Goal: Task Accomplishment & Management: Complete application form

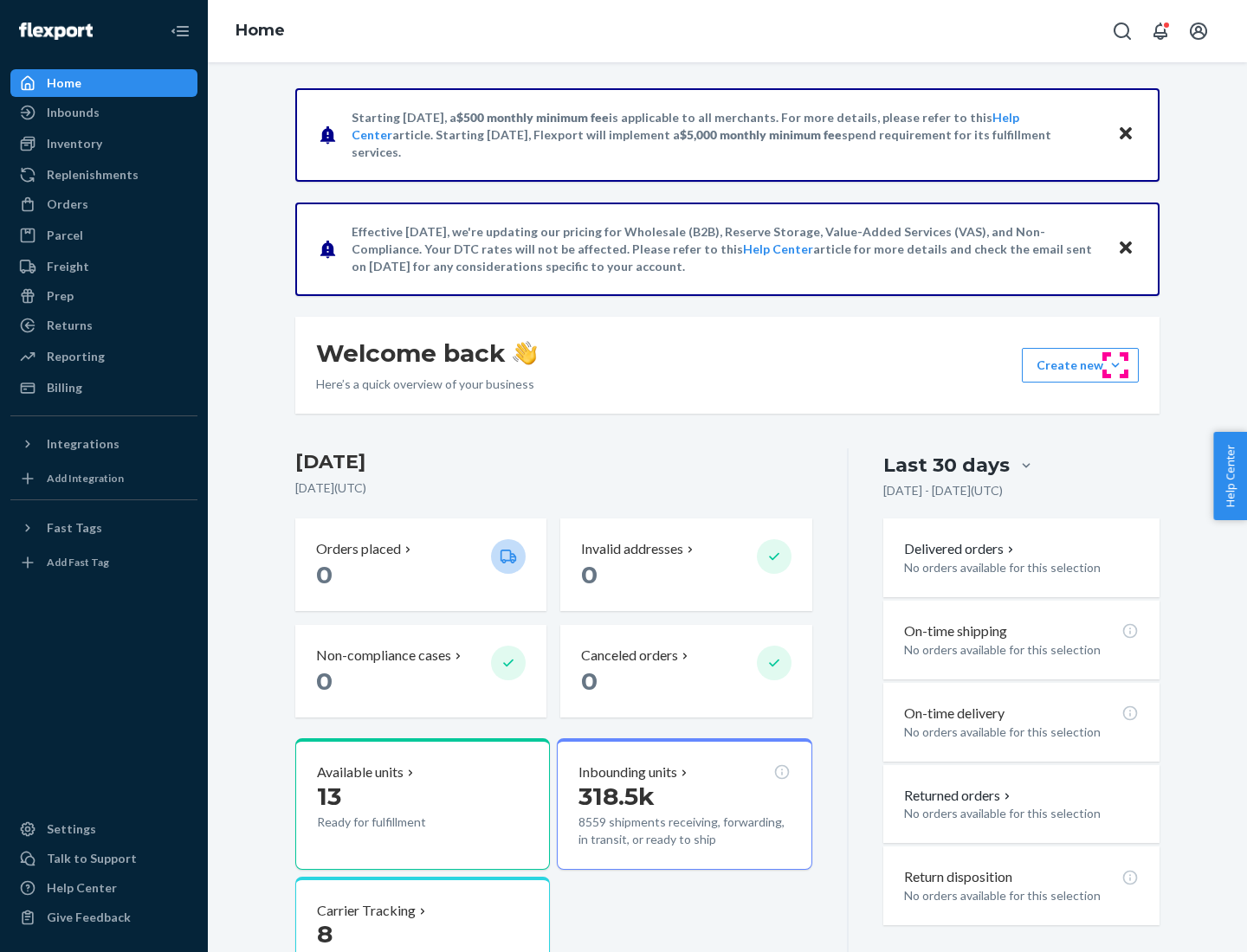
click at [1115, 365] on button "Create new Create new inbound Create new order Create new product" at bounding box center [1080, 365] width 117 height 34
click at [104, 113] on div "Inbounds" at bounding box center [103, 112] width 183 height 24
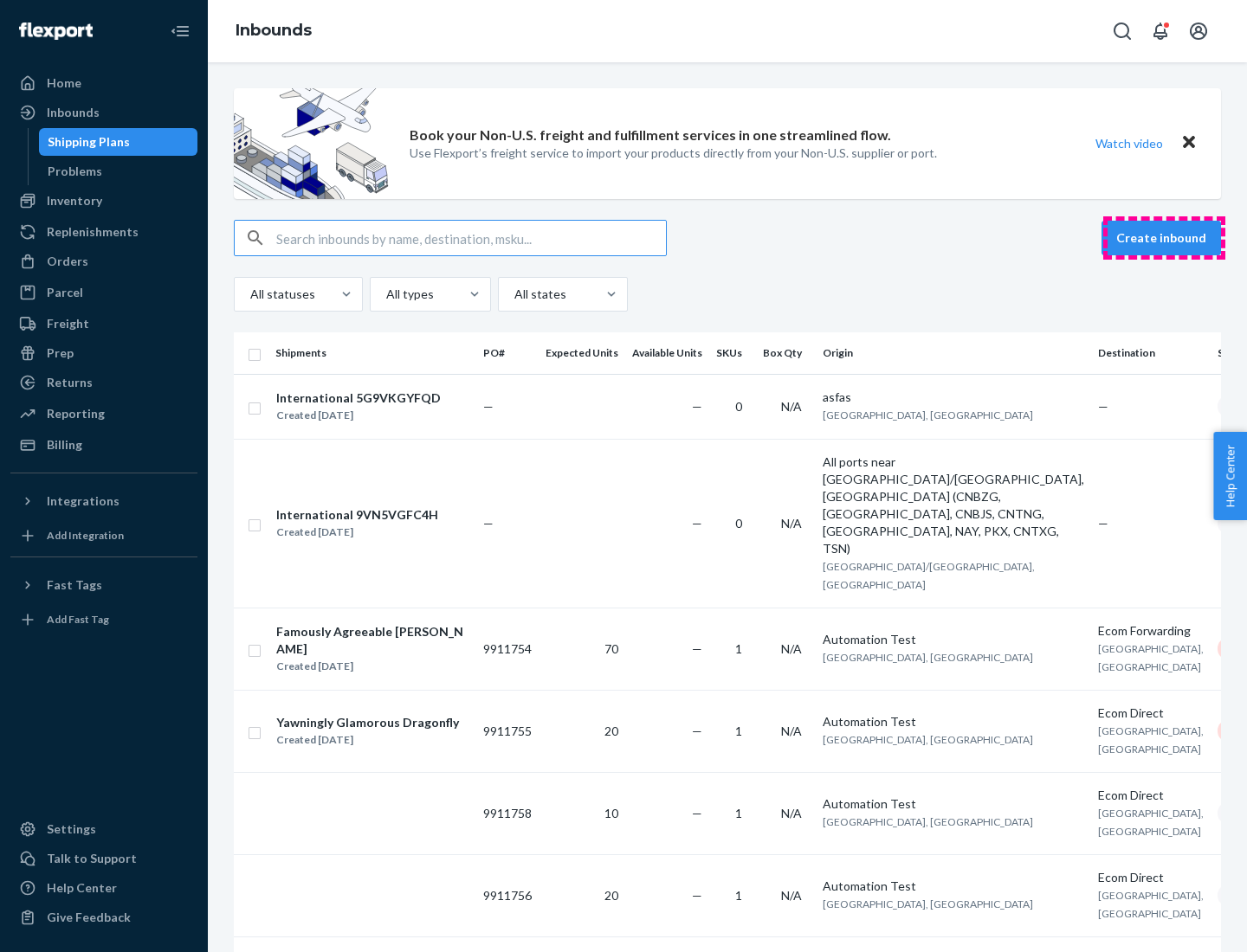
click at [1164, 238] on button "Create inbound" at bounding box center [1161, 238] width 119 height 34
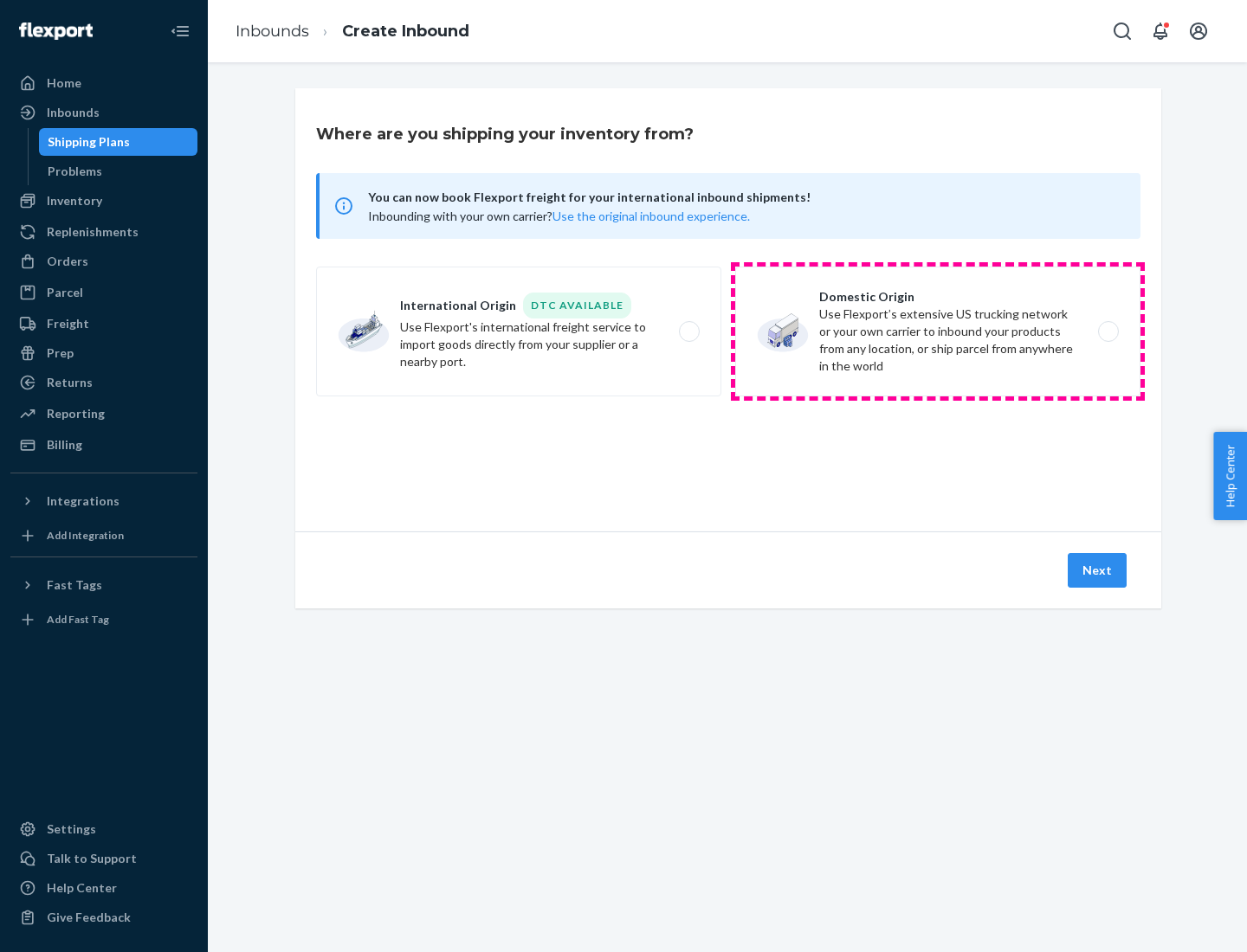
click at [938, 331] on label "Domestic Origin Use Flexport’s extensive US trucking network or your own carrie…" at bounding box center [937, 331] width 405 height 130
click at [1107, 331] on input "Domestic Origin Use Flexport’s extensive US trucking network or your own carrie…" at bounding box center [1112, 331] width 11 height 11
radio input "true"
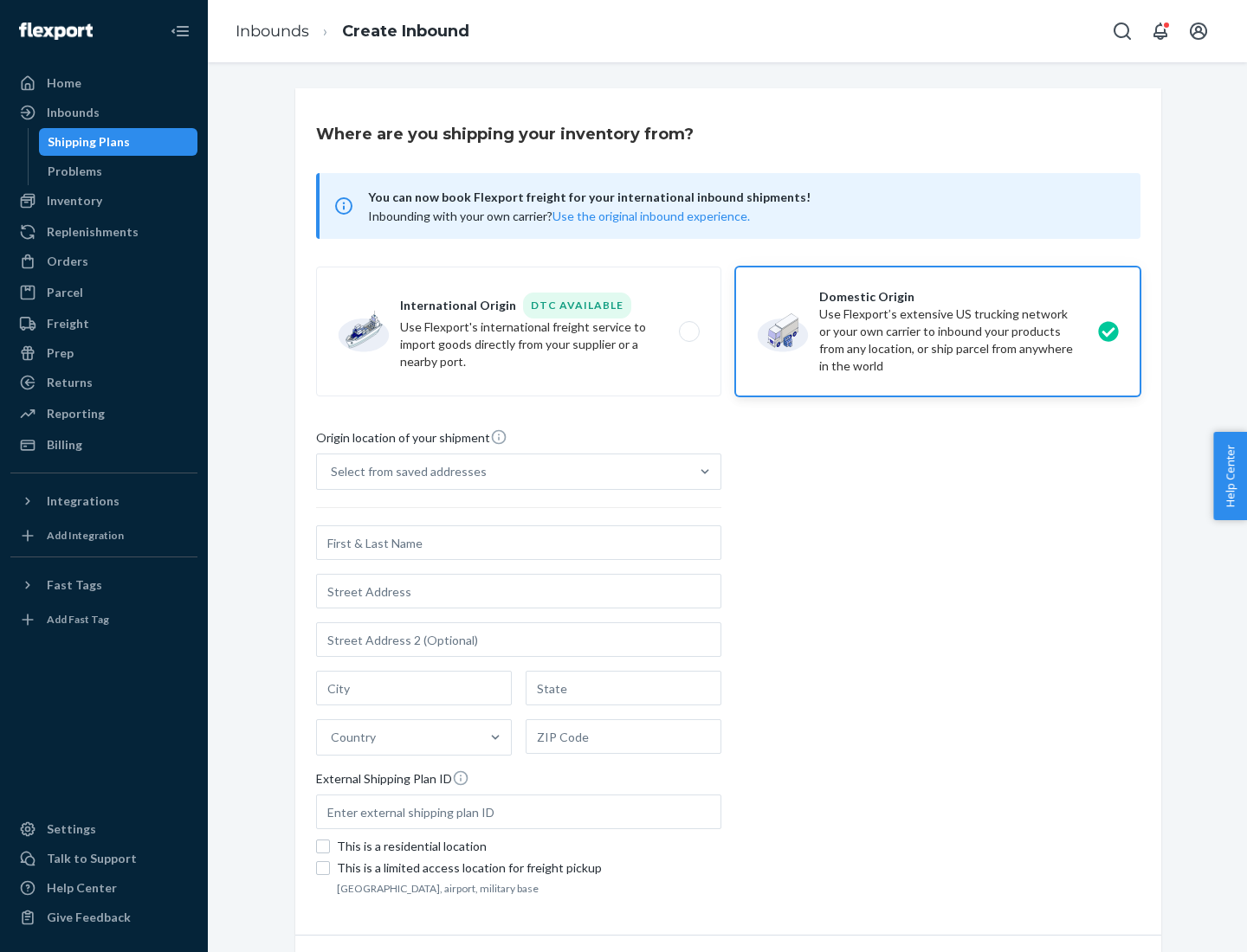
click at [404, 471] on div "Select from saved addresses" at bounding box center [408, 471] width 155 height 17
click at [333, 471] on input "Select from saved addresses" at bounding box center [332, 471] width 2 height 17
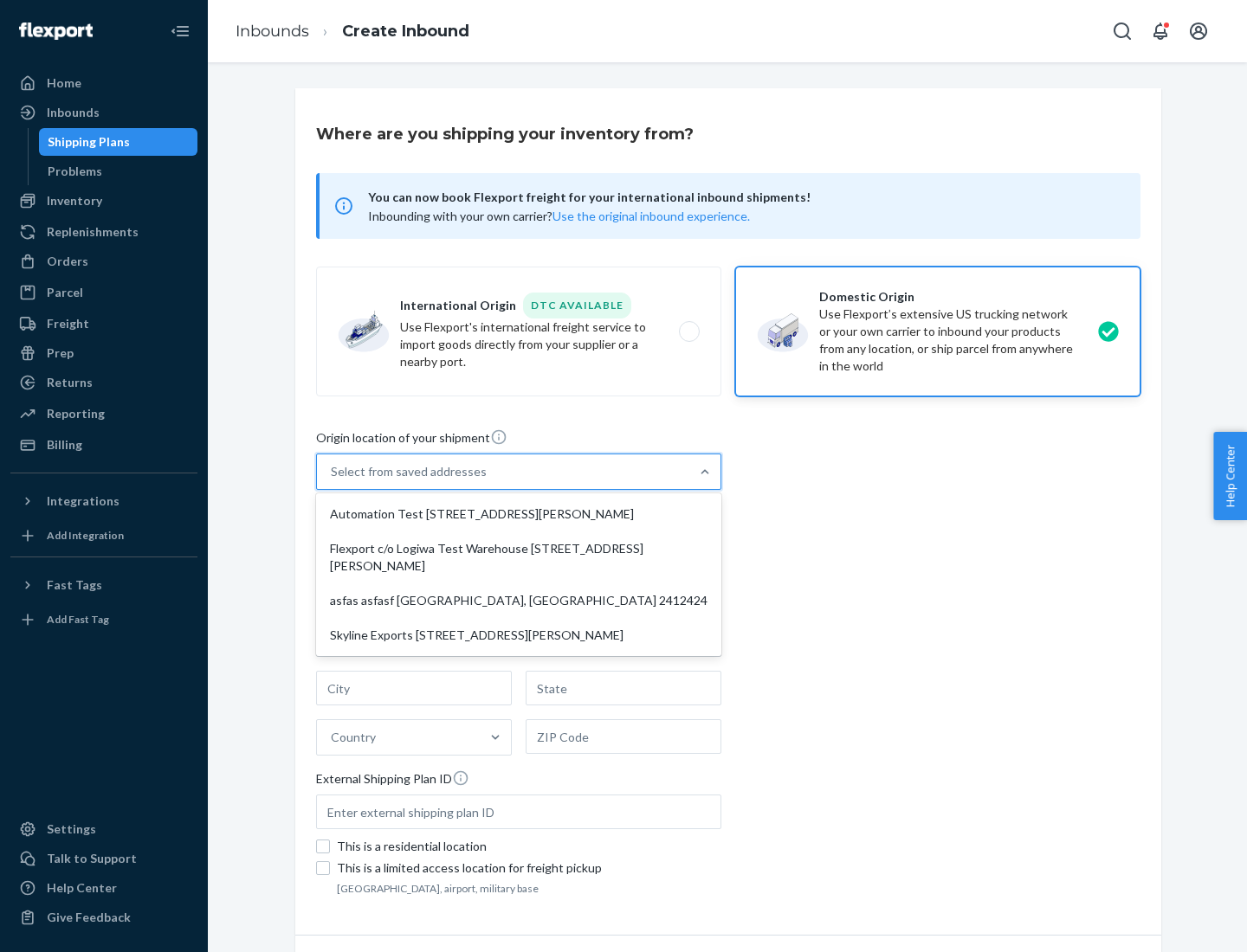
scroll to position [7, 0]
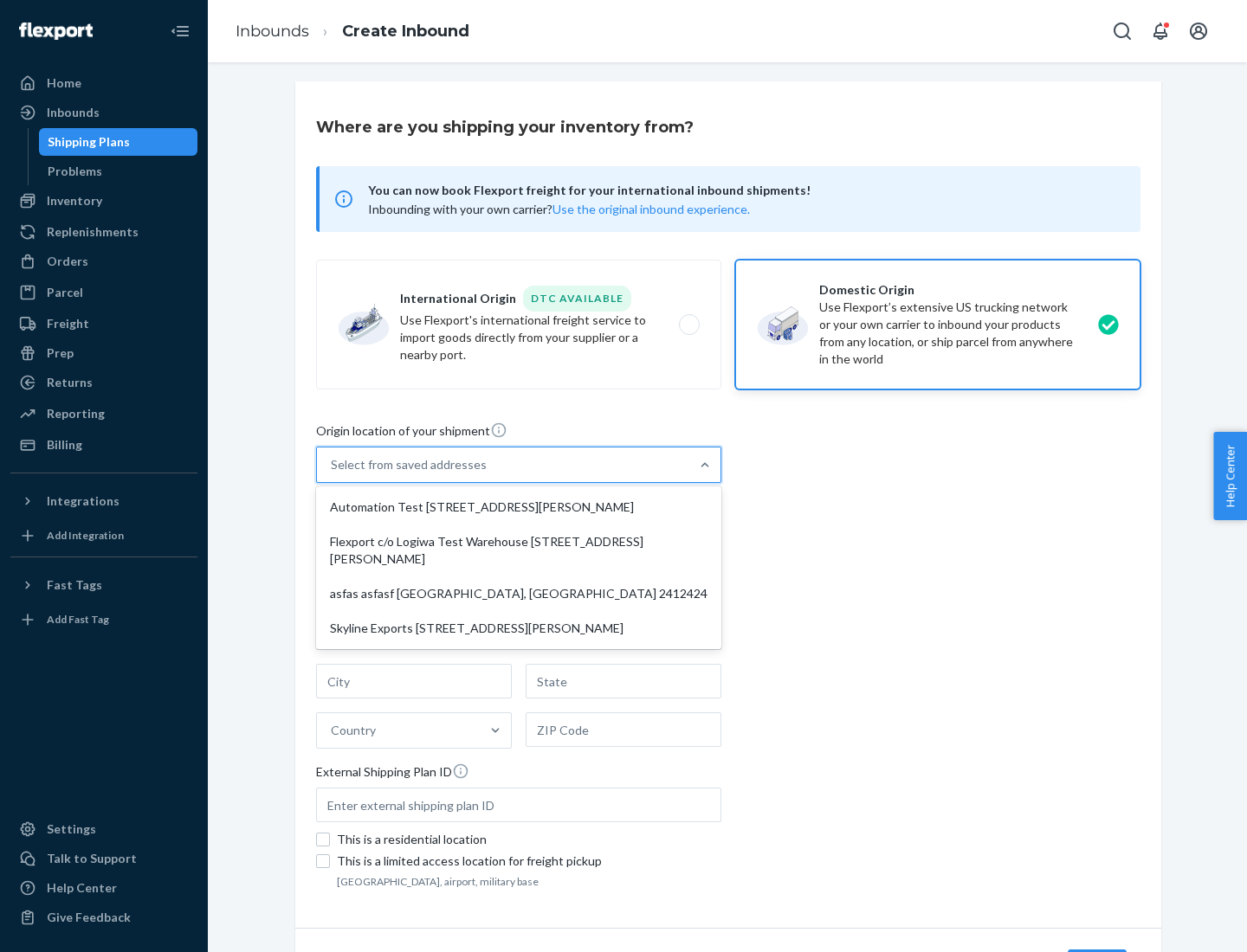
click at [519, 507] on div "Automation Test [STREET_ADDRESS][PERSON_NAME]" at bounding box center [519, 507] width 398 height 34
click at [333, 473] on input "option Automation Test [STREET_ADDRESS][PERSON_NAME] focused, 1 of 4. 4 results…" at bounding box center [332, 464] width 2 height 17
type input "Automation Test"
type input "9th Floor"
type input "[GEOGRAPHIC_DATA]"
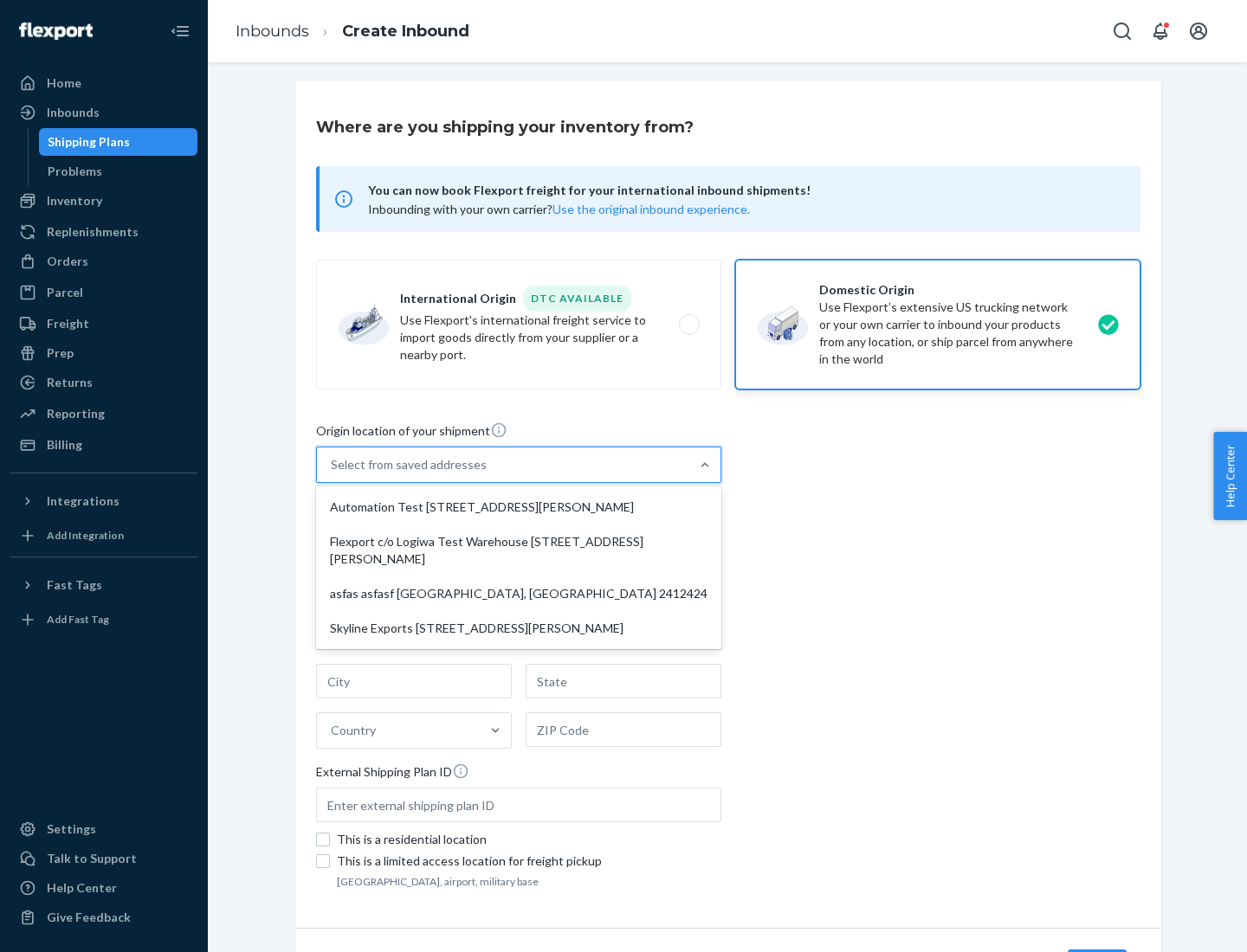
type input "CA"
type input "94104"
type input "[STREET_ADDRESS][PERSON_NAME]"
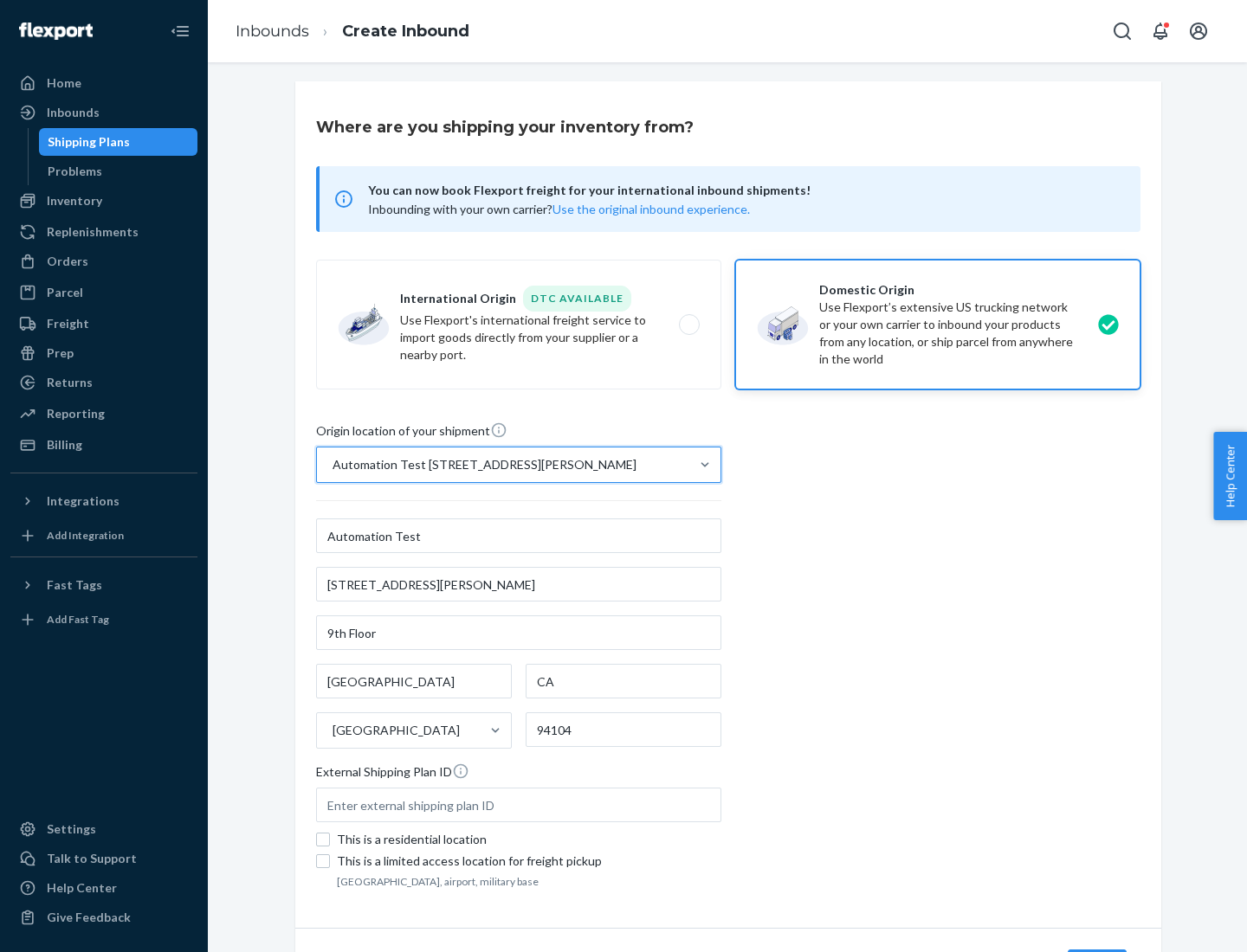
scroll to position [101, 0]
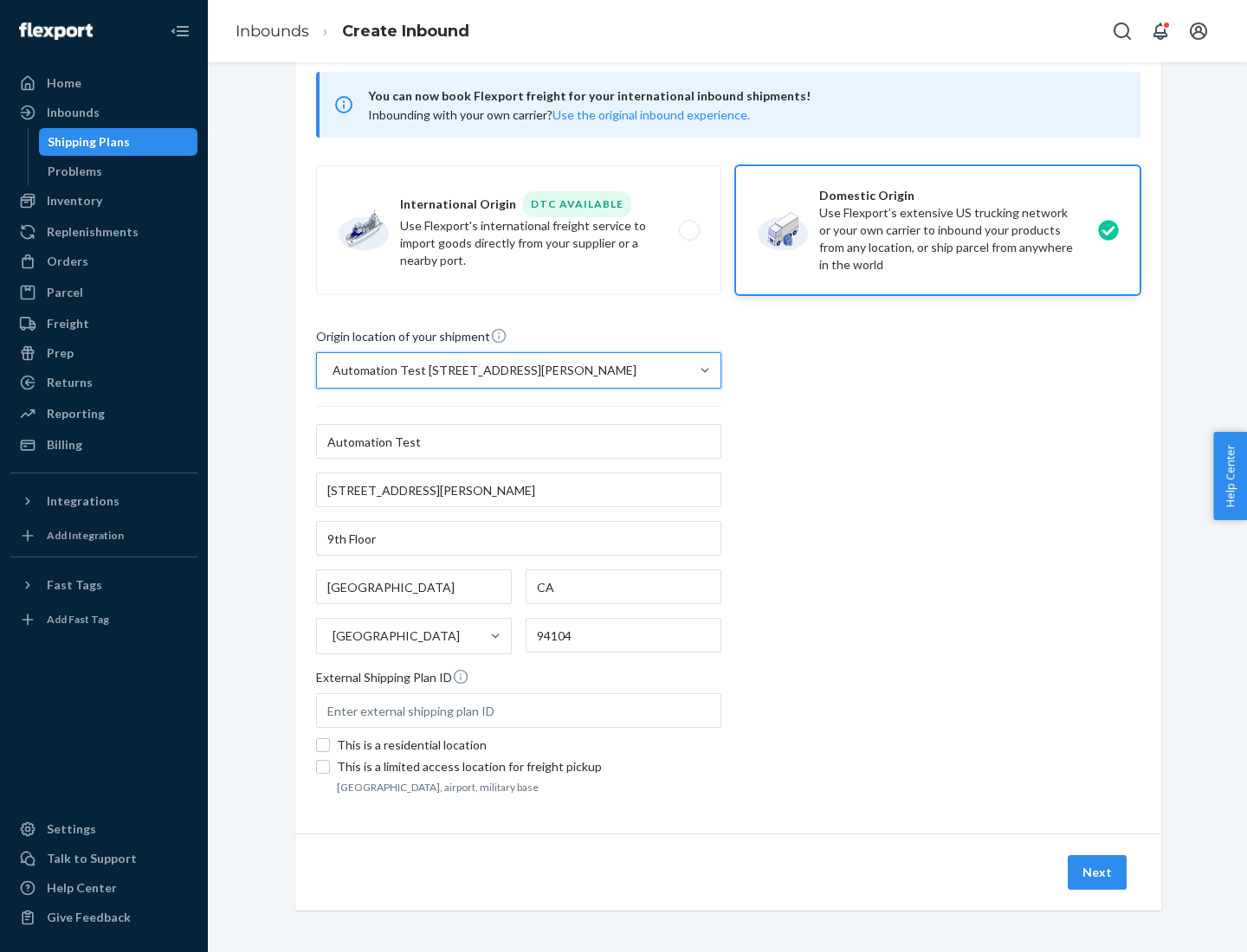
click at [1098, 873] on button "Next" at bounding box center [1096, 873] width 59 height 34
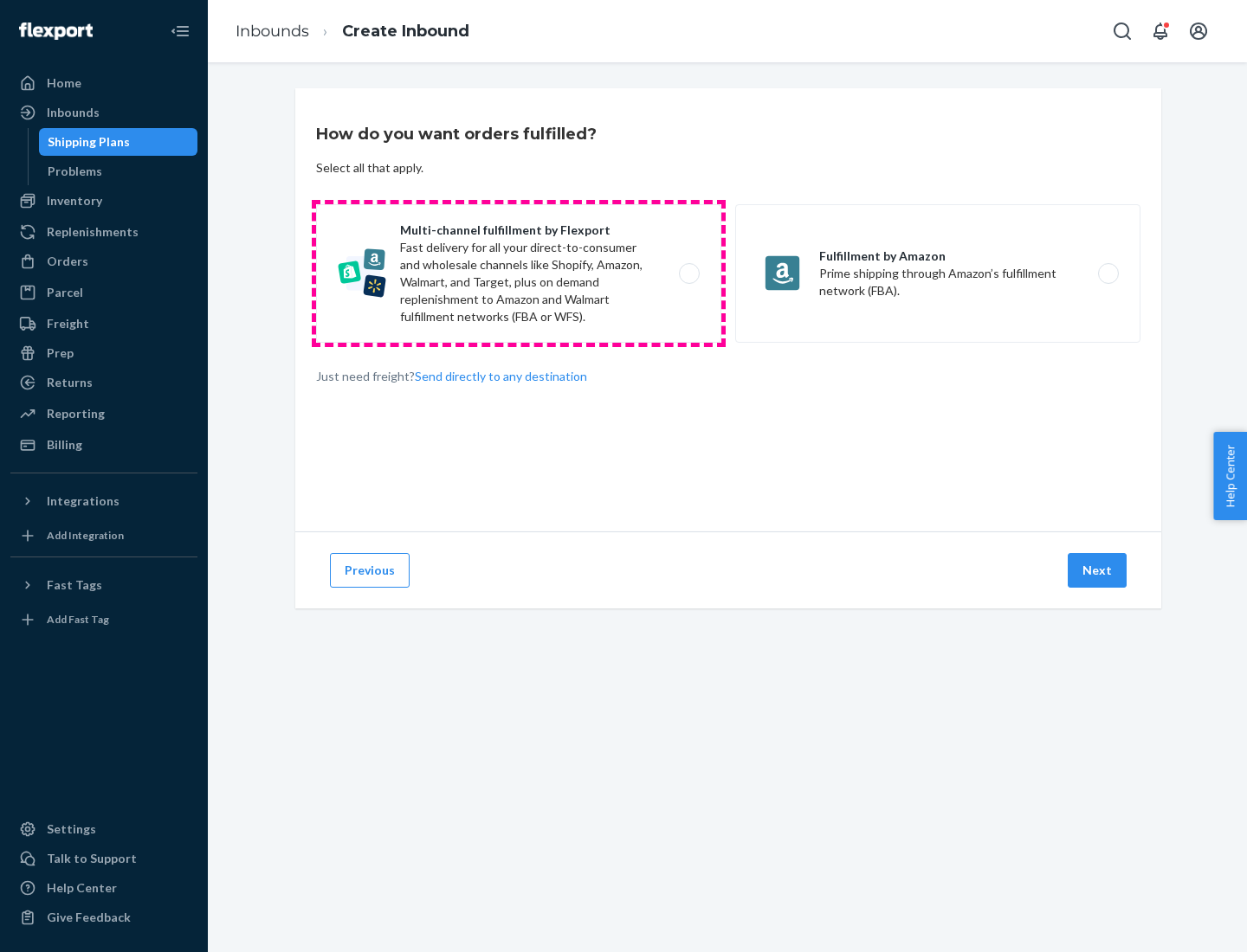
click at [519, 274] on label "Multi-channel fulfillment by Flexport Fast delivery for all your direct-to-cons…" at bounding box center [519, 273] width 405 height 138
click at [689, 274] on input "Multi-channel fulfillment by Flexport Fast delivery for all your direct-to-cons…" at bounding box center [694, 274] width 11 height 11
radio input "true"
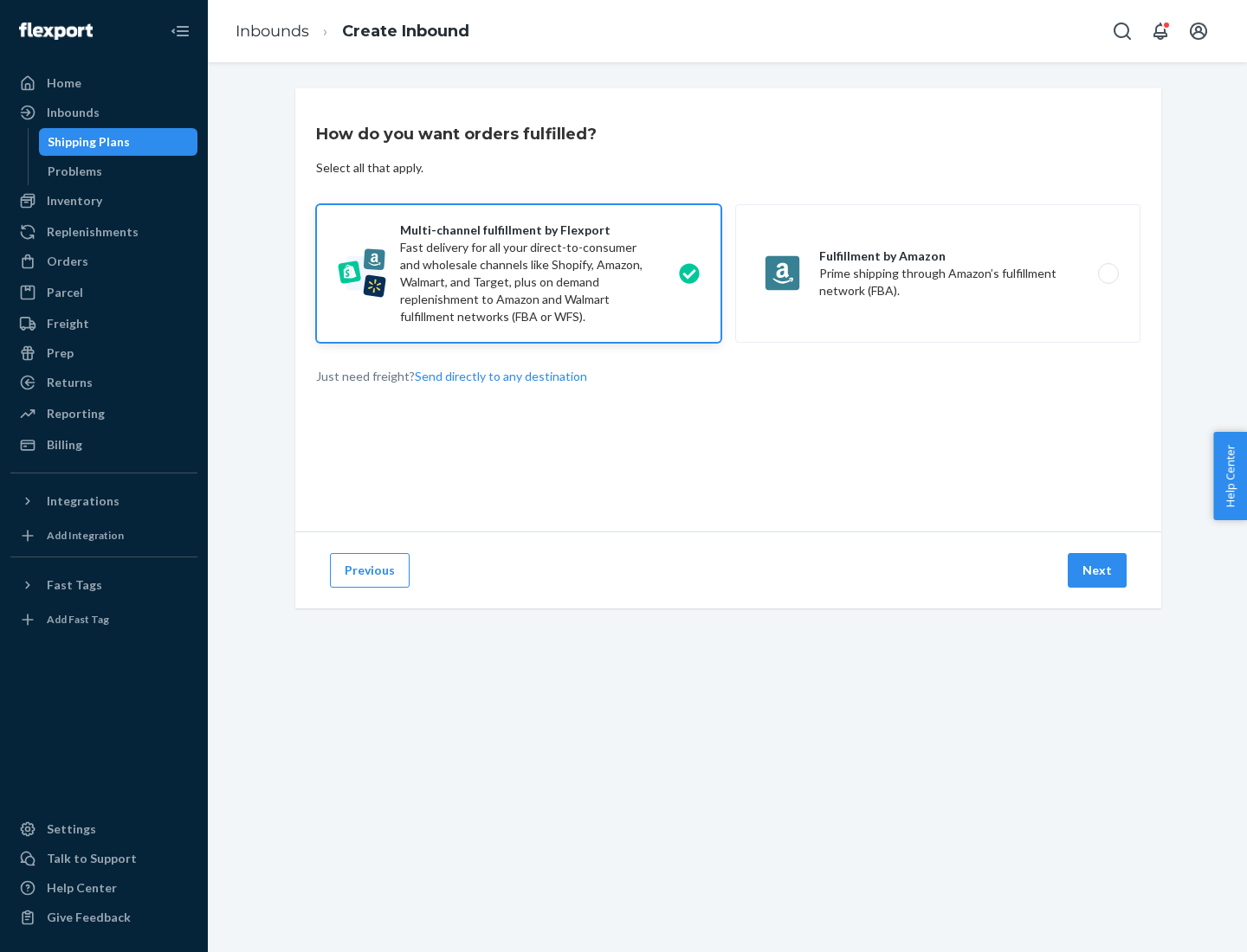
click at [1098, 570] on button "Next" at bounding box center [1096, 570] width 59 height 34
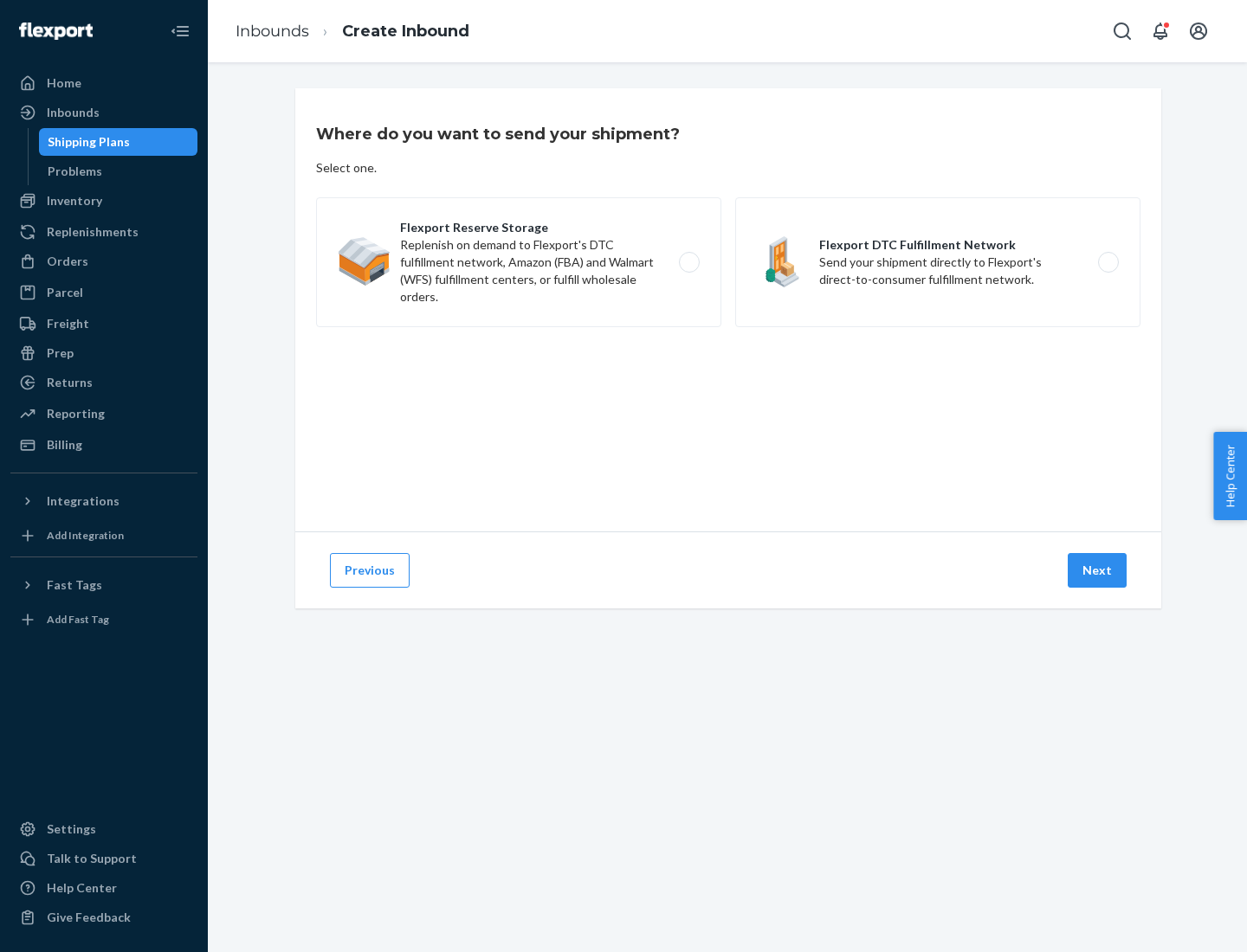
click at [938, 262] on label "Flexport DTC Fulfillment Network Send your shipment directly to Flexport's dire…" at bounding box center [937, 262] width 405 height 130
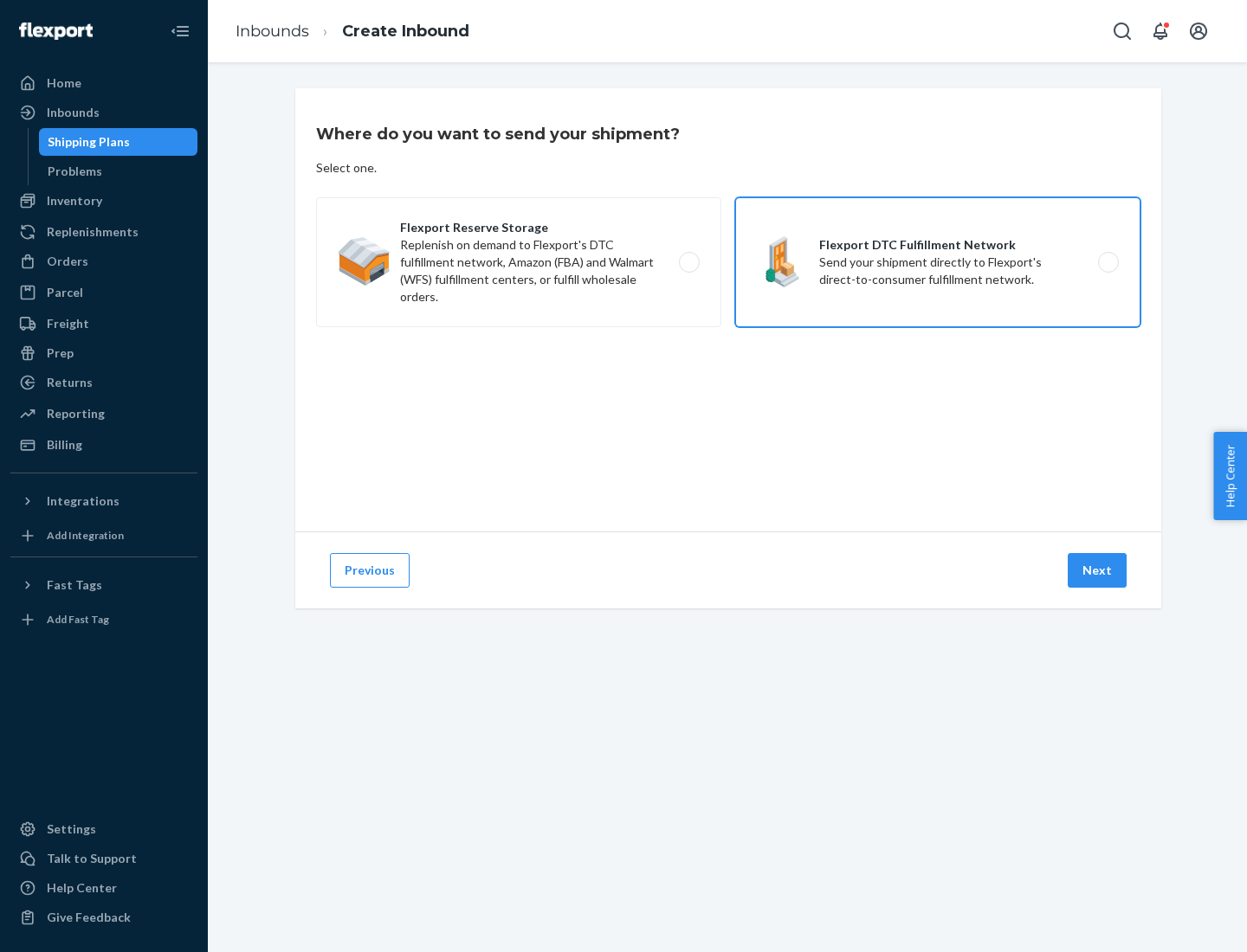
click at [1107, 262] on input "Flexport DTC Fulfillment Network Send your shipment directly to Flexport's dire…" at bounding box center [1112, 263] width 11 height 11
radio input "true"
click at [1098, 570] on button "Next" at bounding box center [1096, 570] width 59 height 34
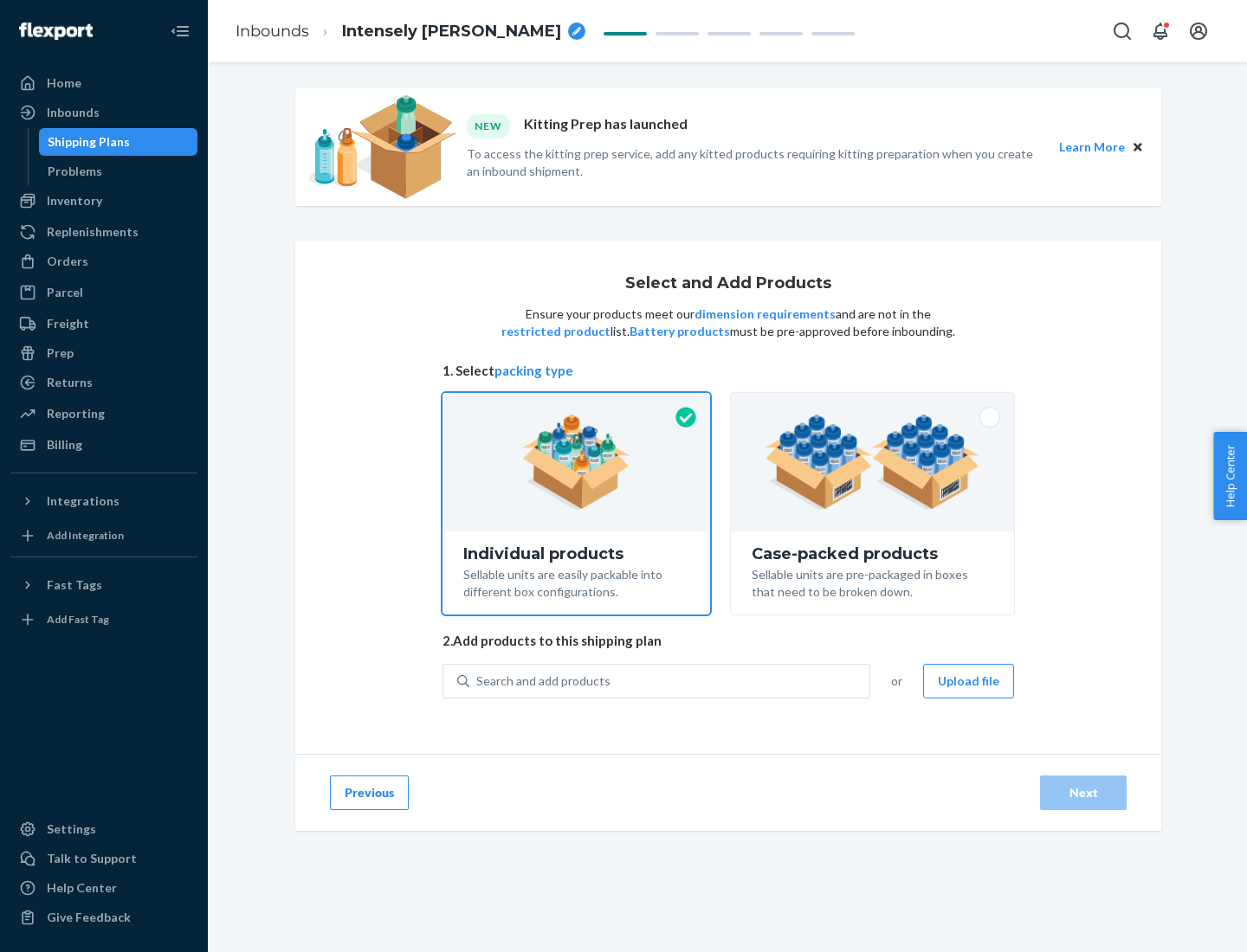
click at [873, 462] on img at bounding box center [872, 462] width 216 height 95
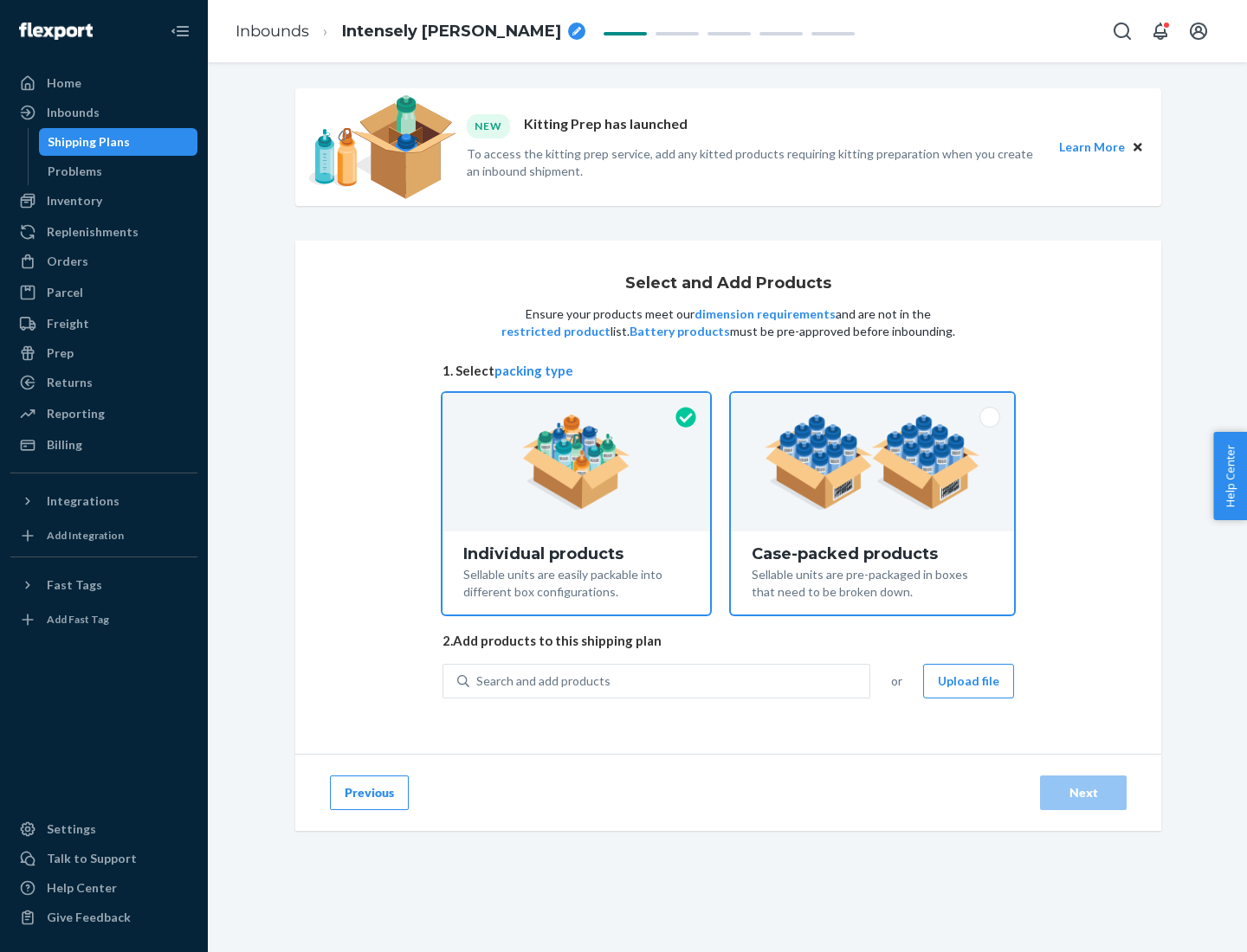
click at [873, 404] on input "Case-packed products Sellable units are pre-packaged in boxes that need to be b…" at bounding box center [872, 398] width 11 height 11
radio input "true"
radio input "false"
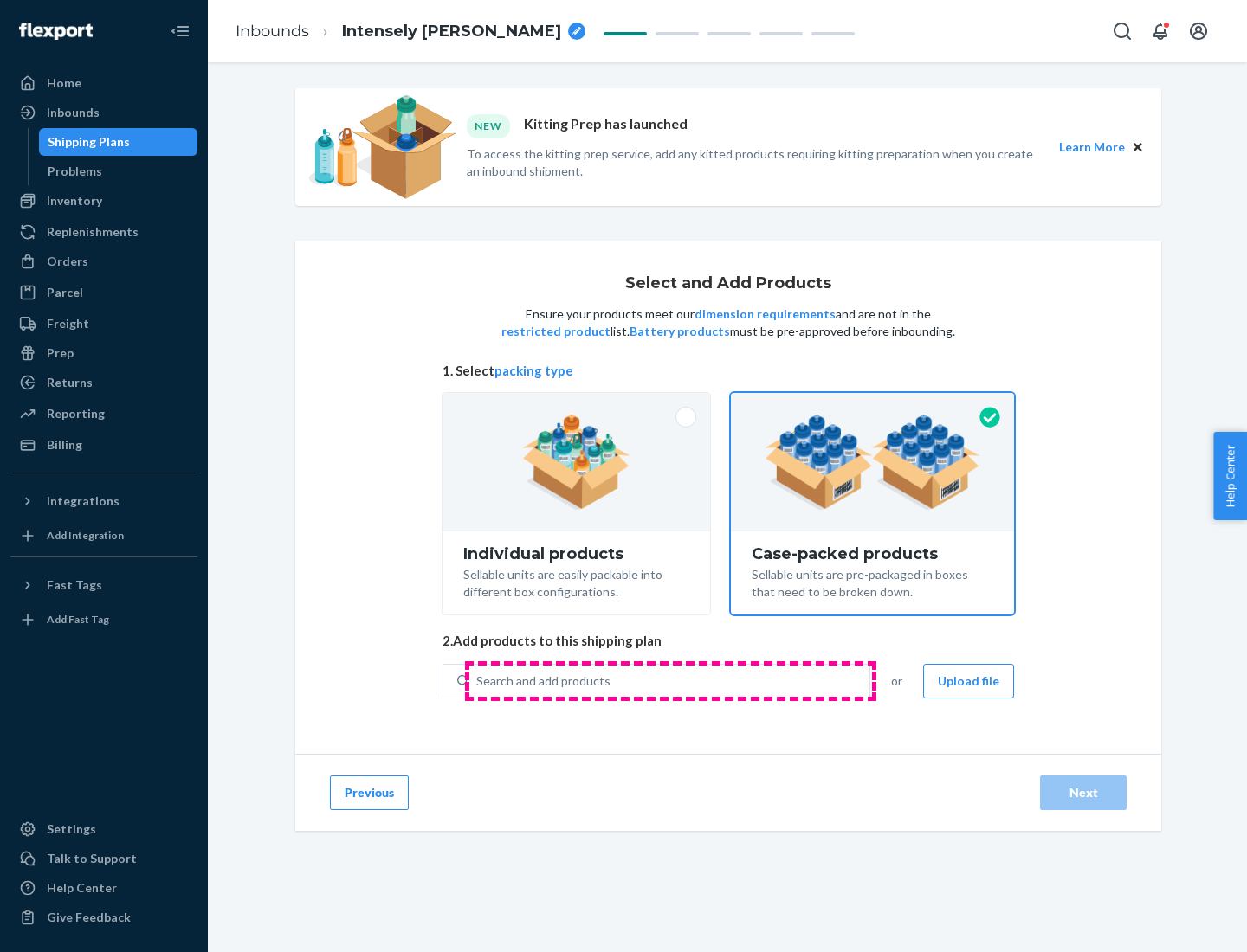
click at [670, 680] on div "Search and add products" at bounding box center [669, 681] width 400 height 31
click at [478, 680] on input "Search and add products" at bounding box center [477, 680] width 2 height 17
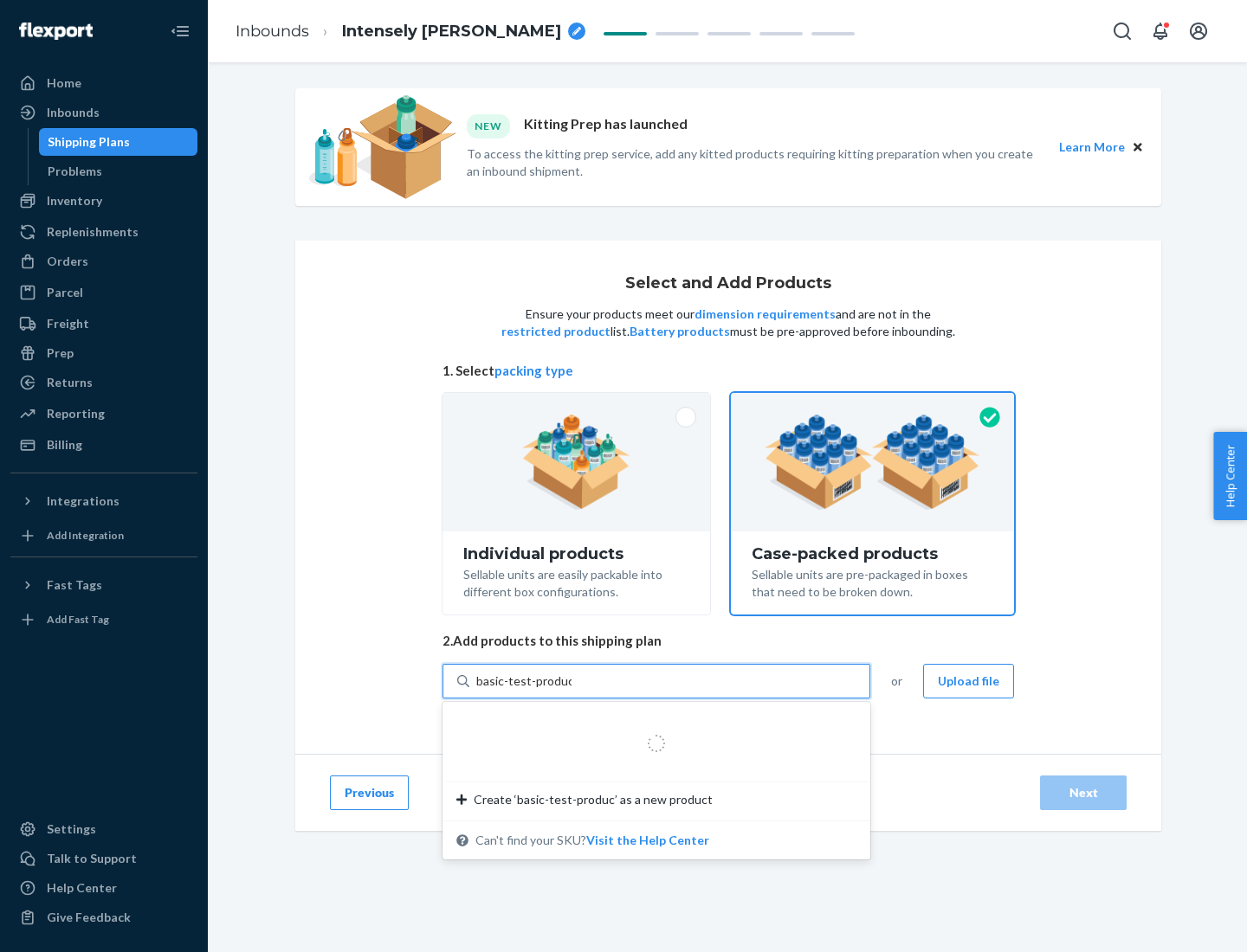
type input "basic-test-product-1"
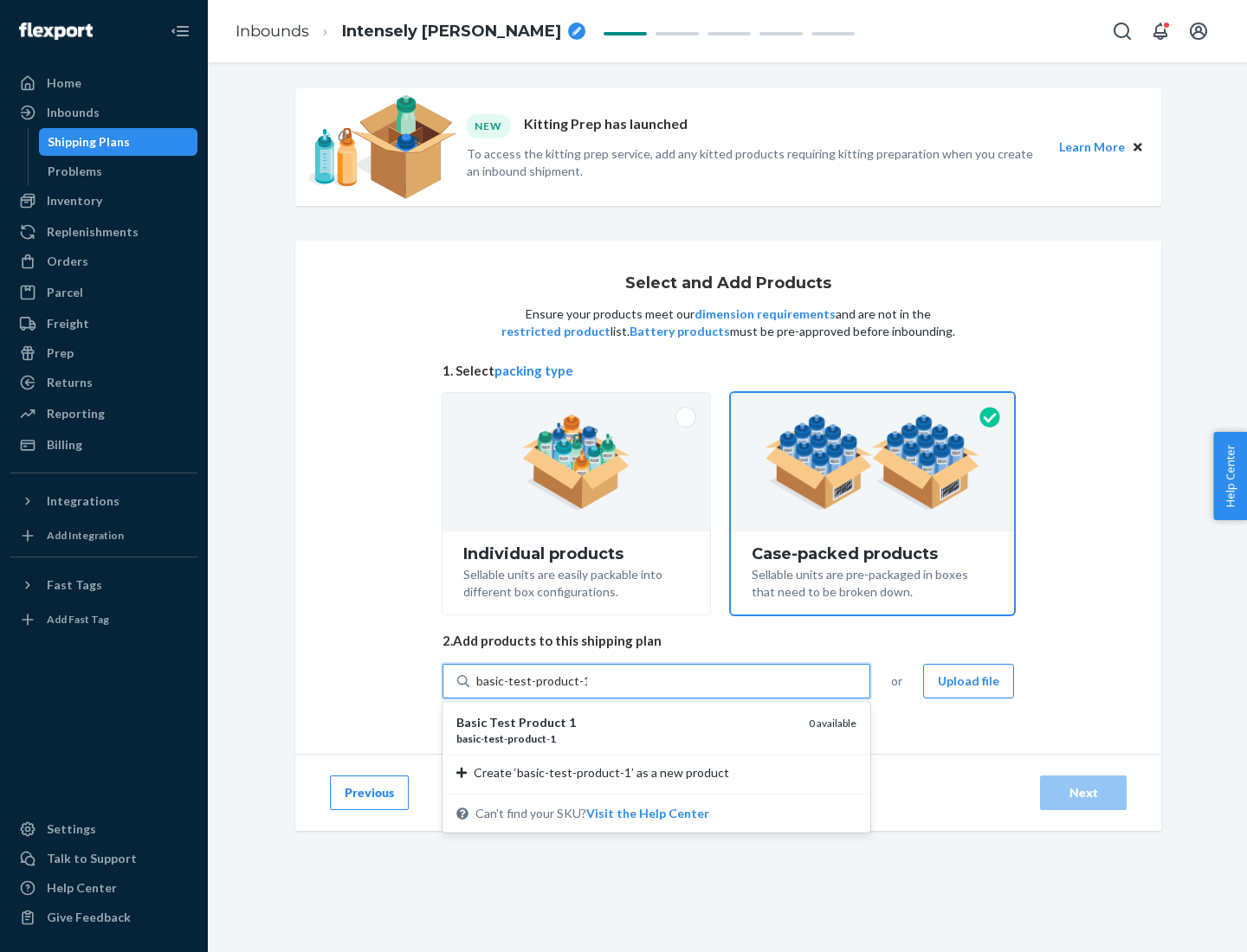
click at [626, 738] on div "basic - test - product - 1" at bounding box center [625, 739] width 339 height 14
click at [587, 690] on input "basic-test-product-1" at bounding box center [531, 680] width 111 height 17
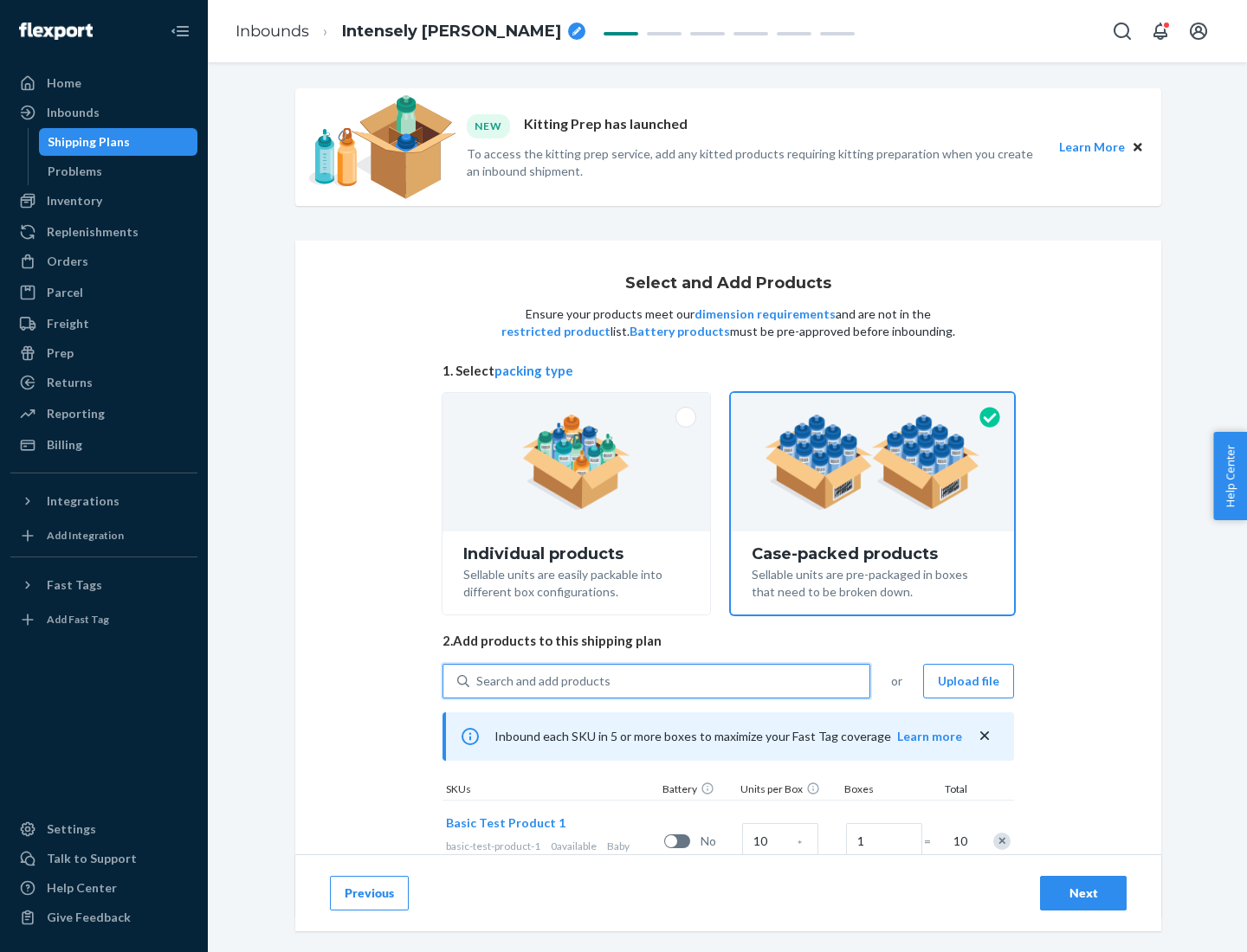
scroll to position [62, 0]
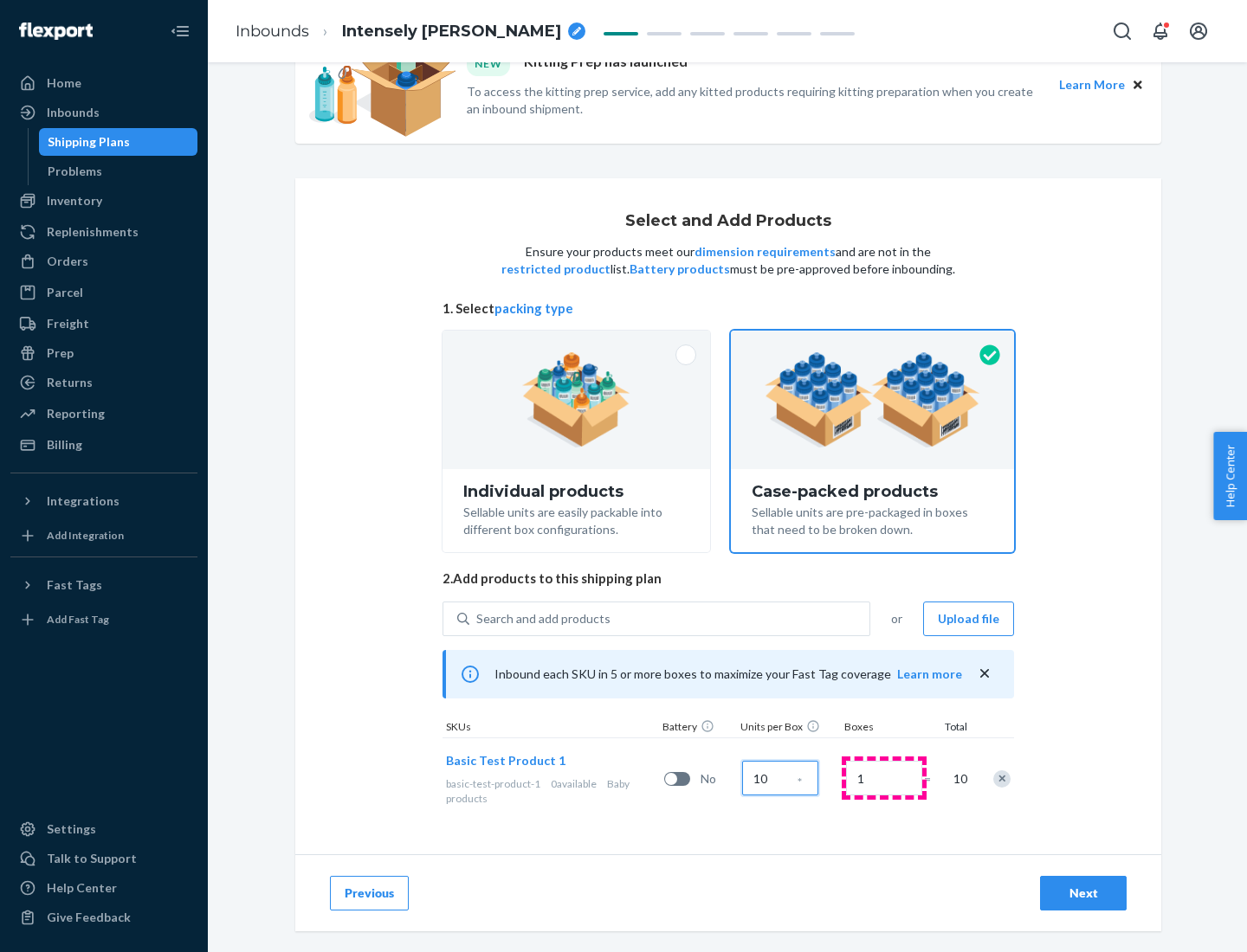
type input "10"
type input "7"
click at [1083, 893] on div "Next" at bounding box center [1083, 892] width 57 height 17
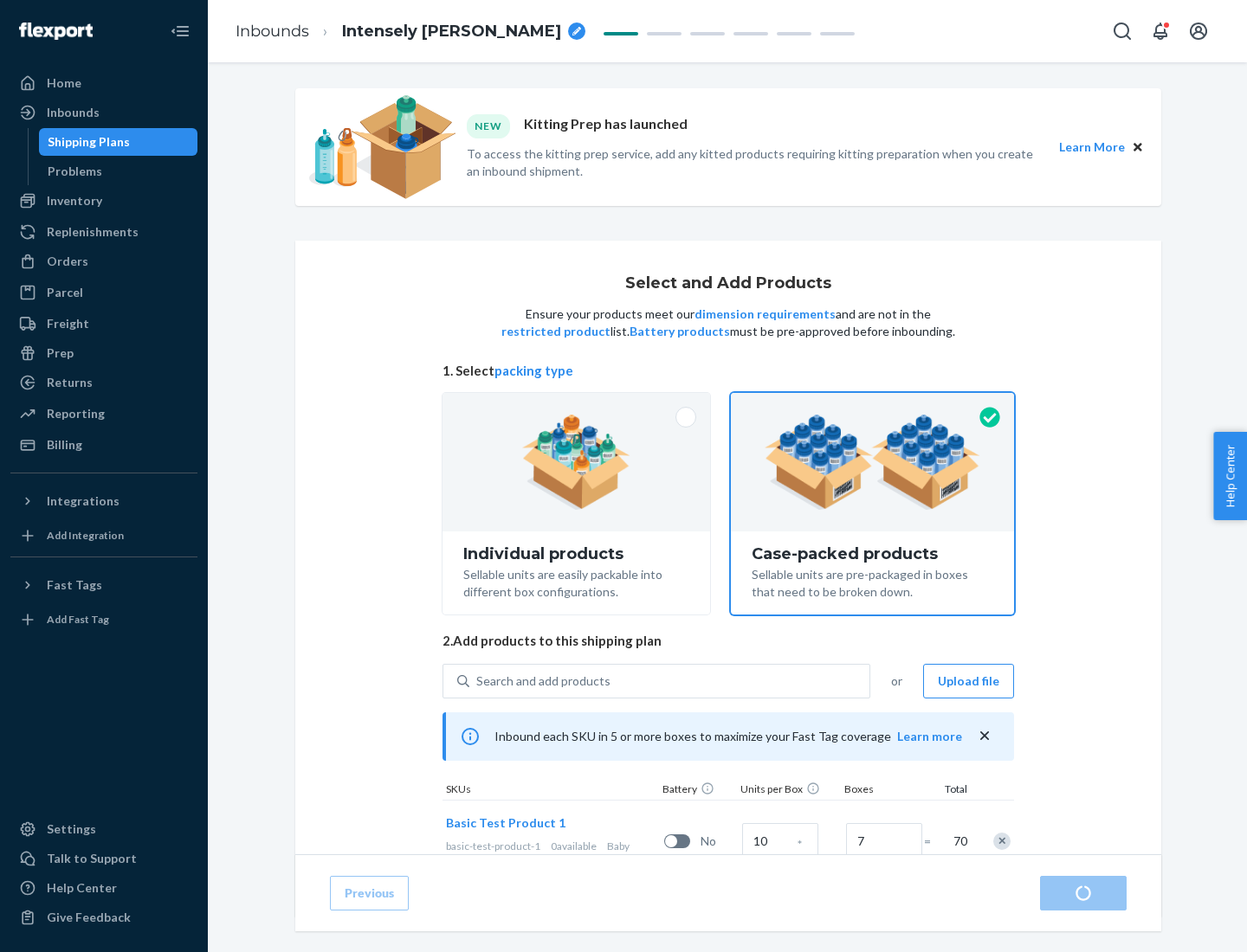
radio input "true"
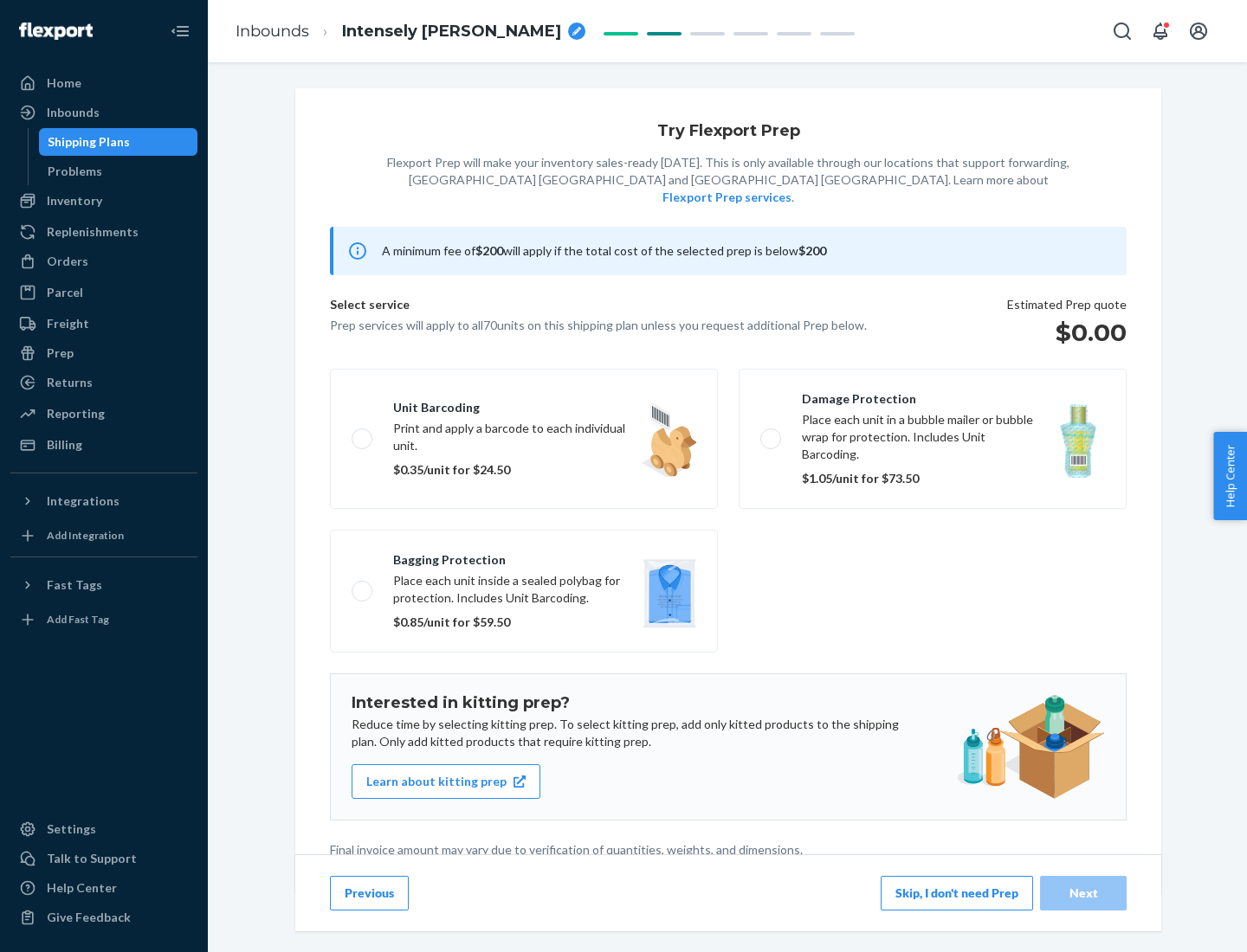
scroll to position [5, 0]
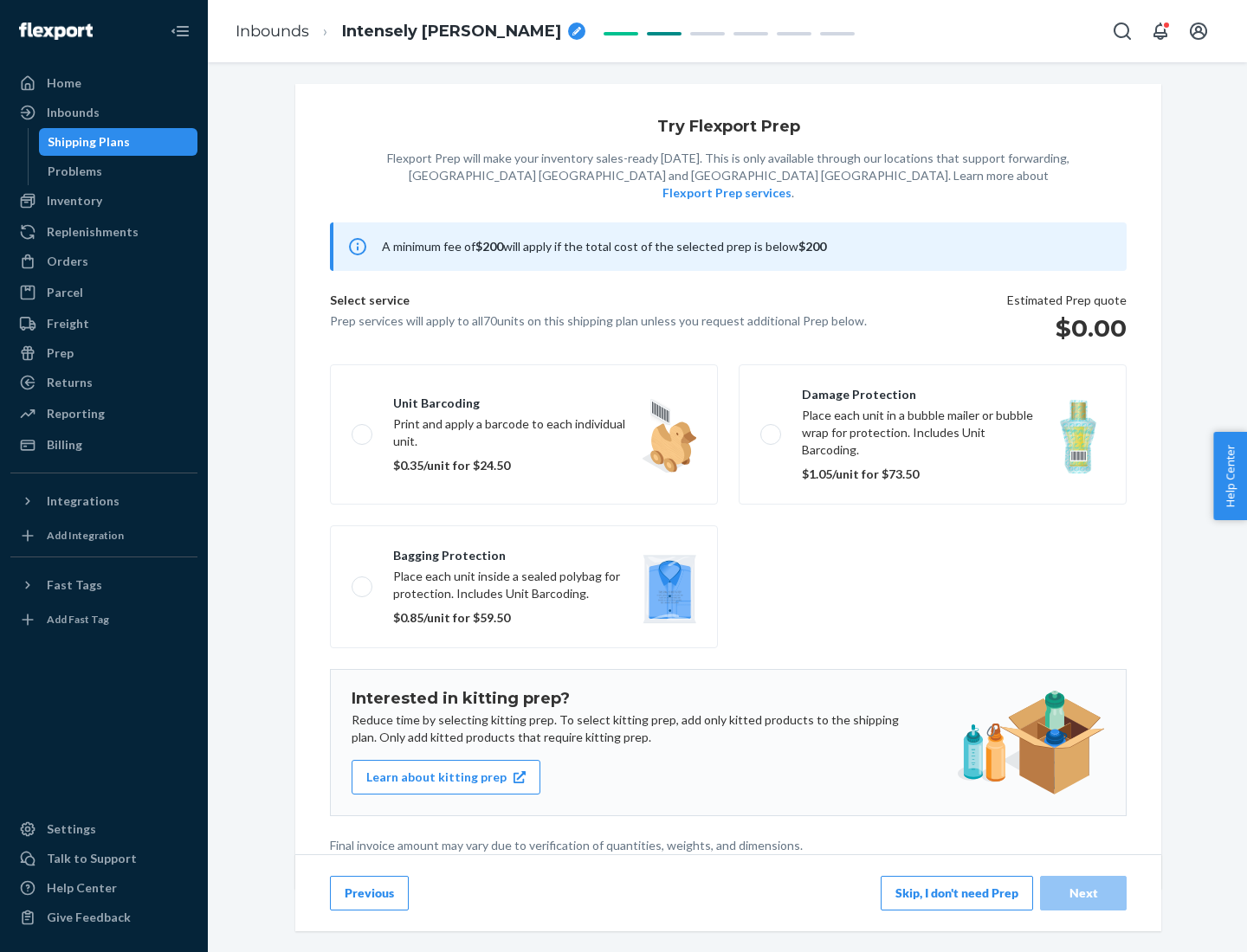
click at [524, 551] on label "Bagging protection Place each unit inside a sealed polybag for protection. Incl…" at bounding box center [523, 587] width 388 height 123
click at [362, 581] on input "Bagging protection Place each unit inside a sealed polybag for protection. Incl…" at bounding box center [357, 586] width 11 height 11
checkbox input "true"
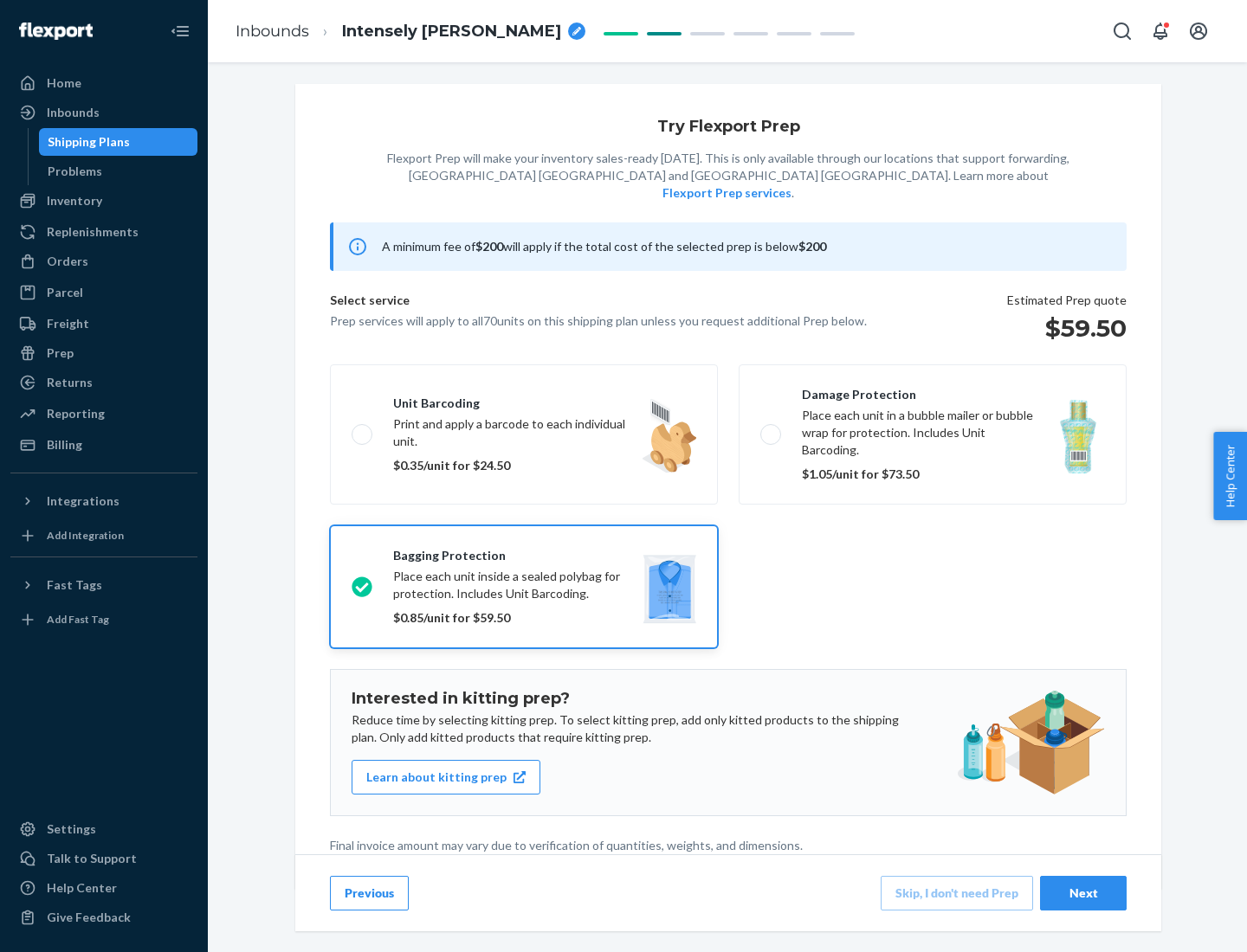
click at [1083, 892] on div "Next" at bounding box center [1083, 892] width 57 height 17
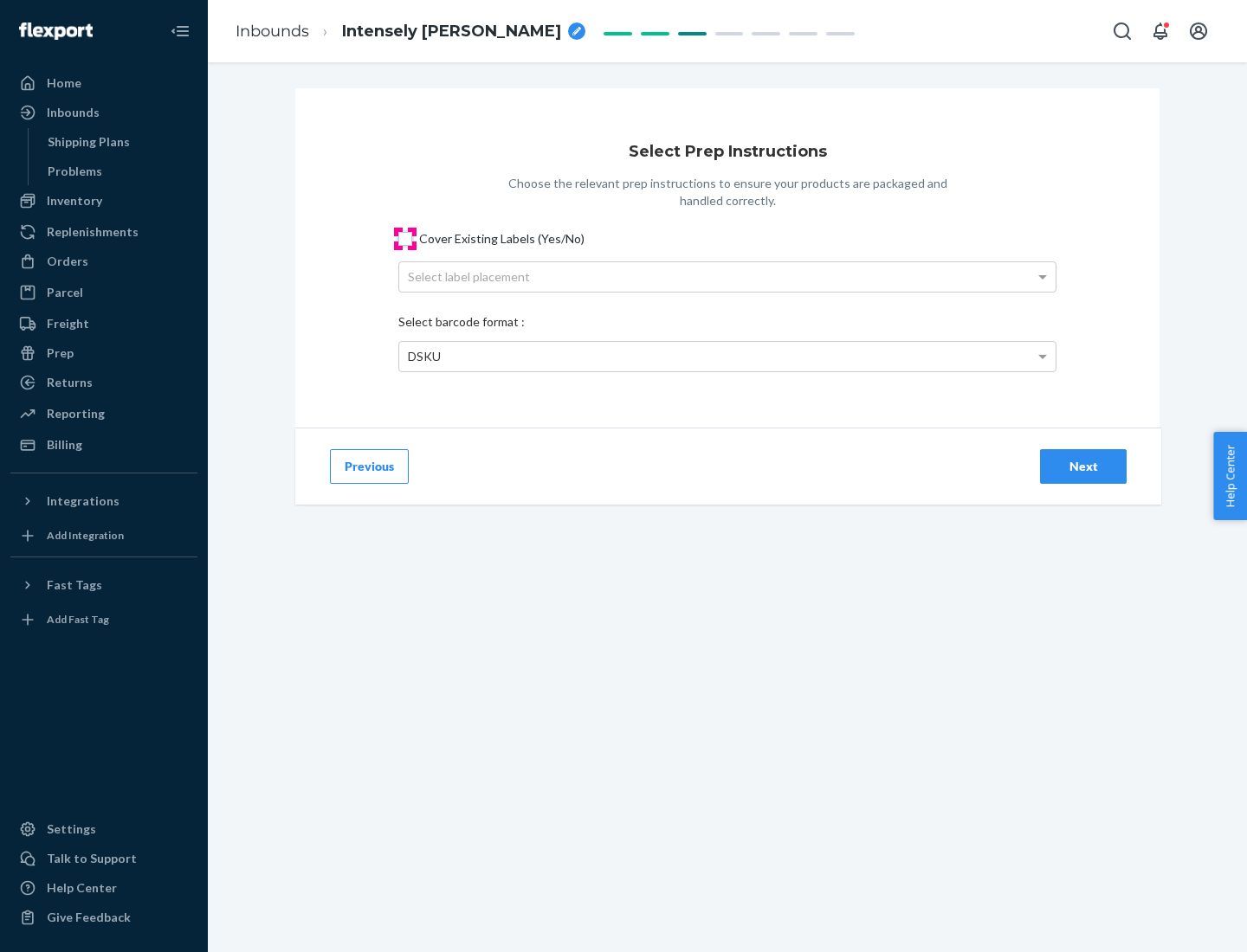
click at [405, 238] on input "Cover Existing Labels (Yes/No)" at bounding box center [405, 238] width 14 height 14
checkbox input "true"
click at [727, 276] on div "Select label placement" at bounding box center [727, 276] width 656 height 30
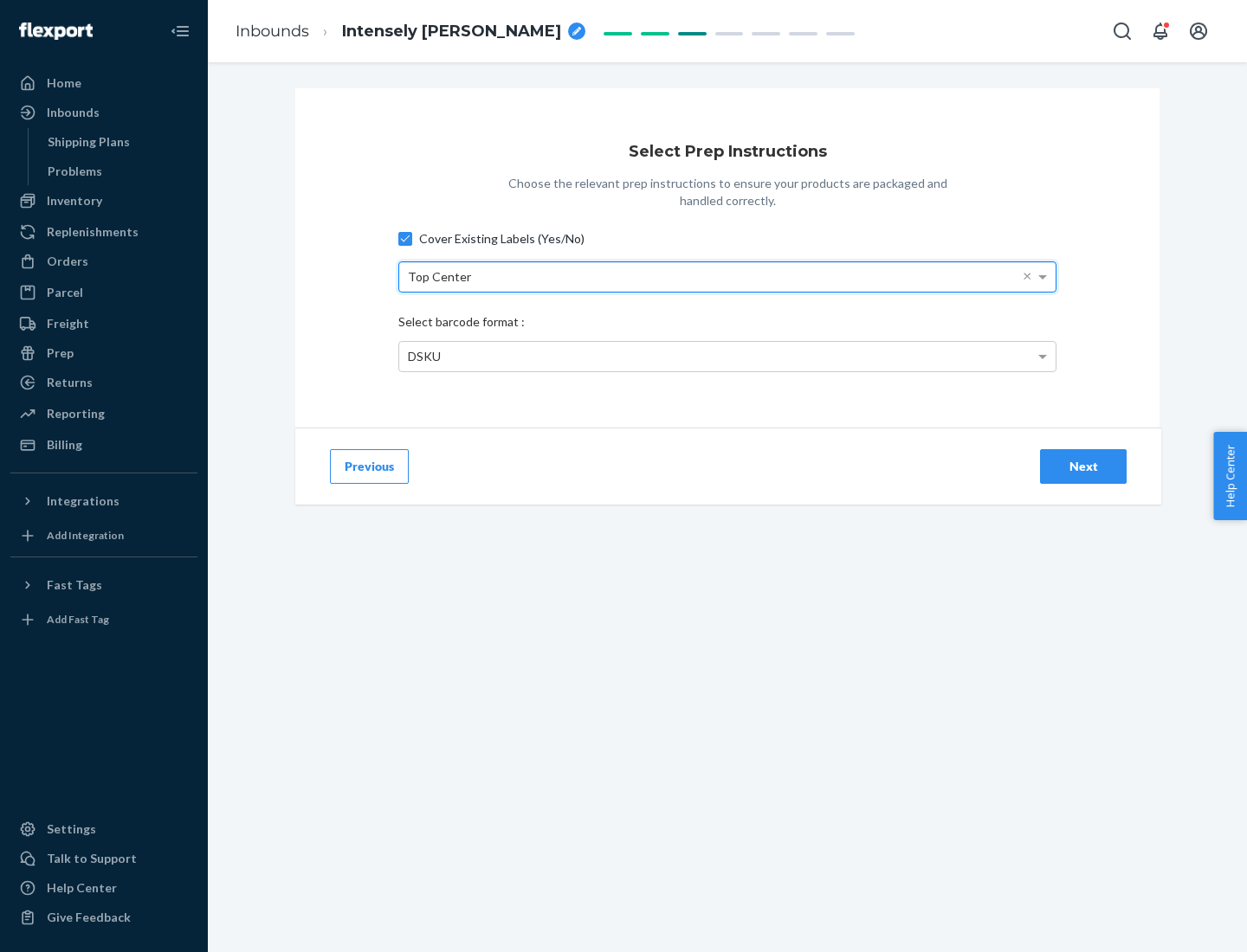
click at [727, 356] on div "DSKU" at bounding box center [727, 356] width 656 height 30
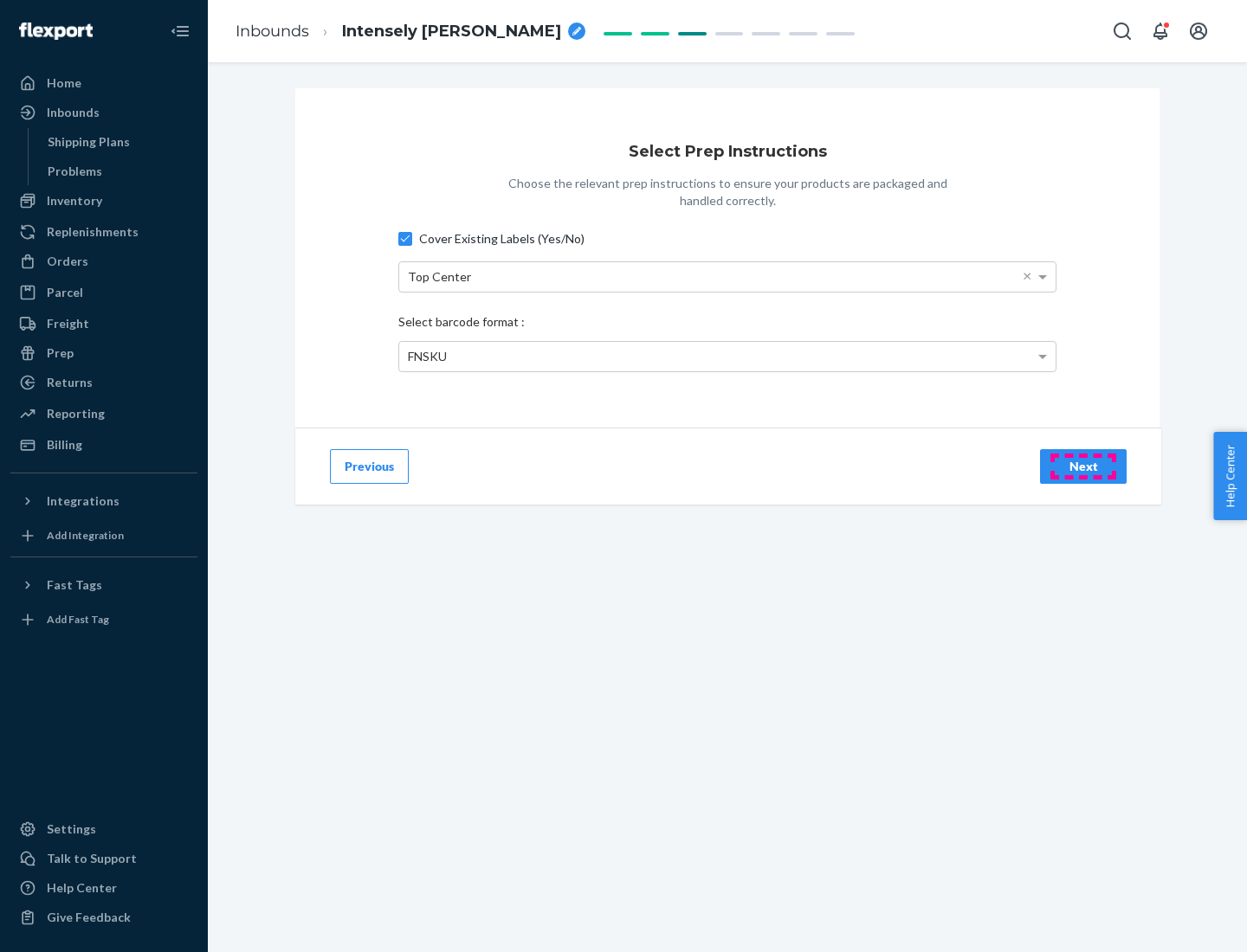
click at [1083, 465] on div "Next" at bounding box center [1083, 466] width 57 height 17
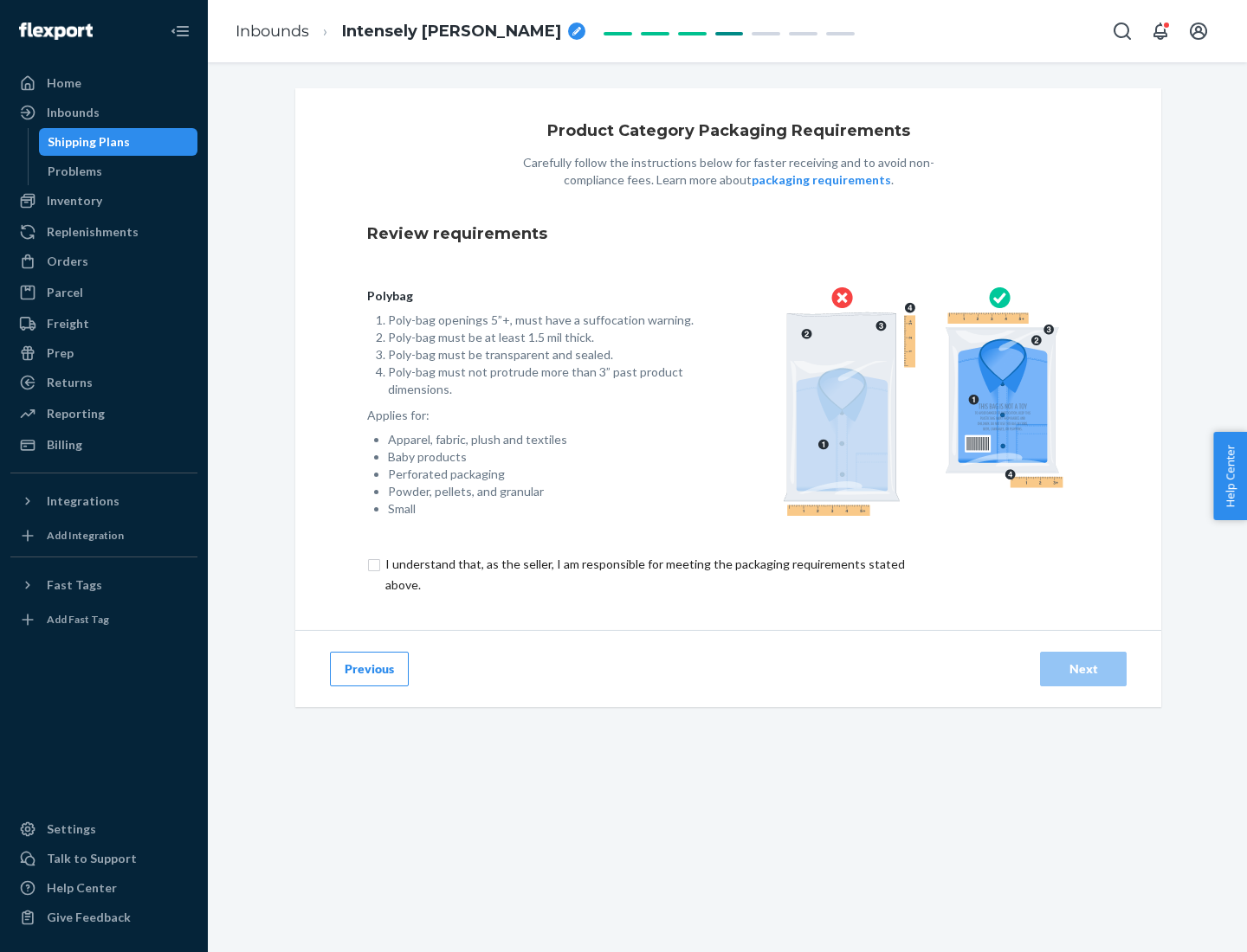
click at [643, 574] on input "checkbox" at bounding box center [654, 574] width 576 height 42
checkbox input "true"
click at [1083, 668] on div "Next" at bounding box center [1083, 668] width 57 height 17
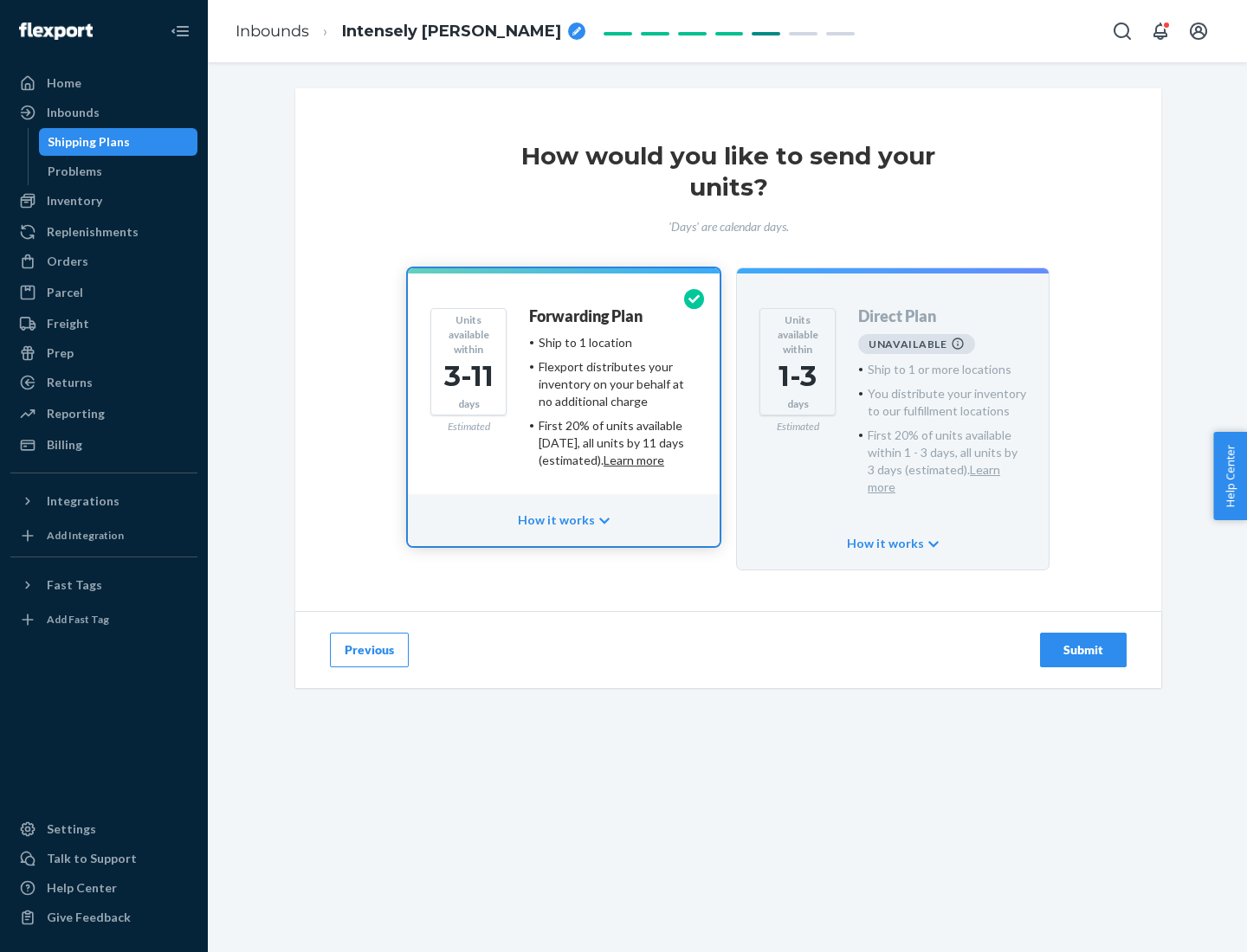
click at [587, 316] on h4 "Forwarding Plan" at bounding box center [586, 316] width 114 height 17
click at [1083, 641] on div "Submit" at bounding box center [1083, 649] width 57 height 17
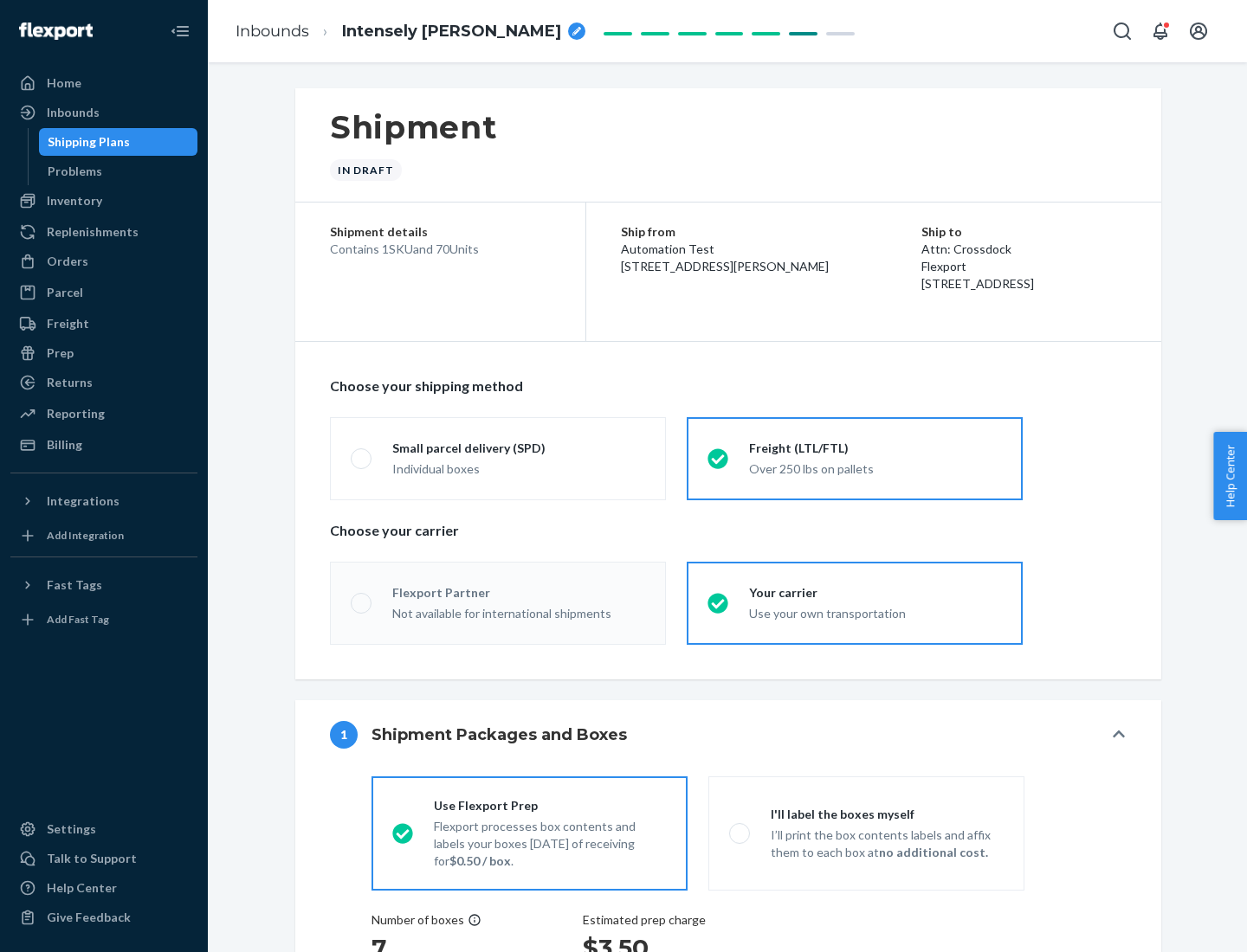
radio input "true"
radio input "false"
radio input "true"
radio input "false"
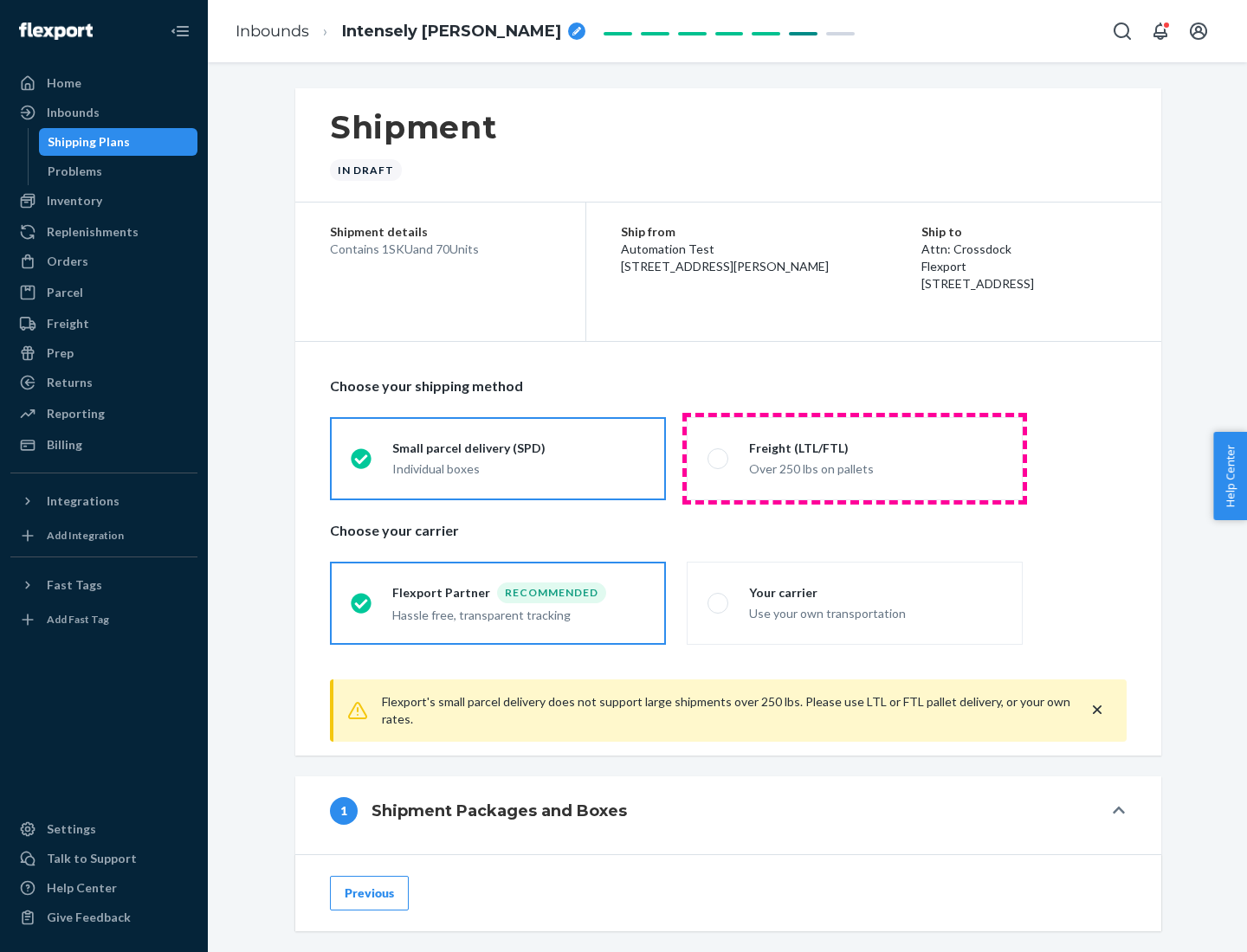
click at [855, 458] on div "Over 250 lbs on pallets" at bounding box center [876, 467] width 253 height 21
click at [718, 458] on input "Freight (LTL/FTL) Over 250 lbs on pallets" at bounding box center [713, 458] width 11 height 11
radio input "true"
radio input "false"
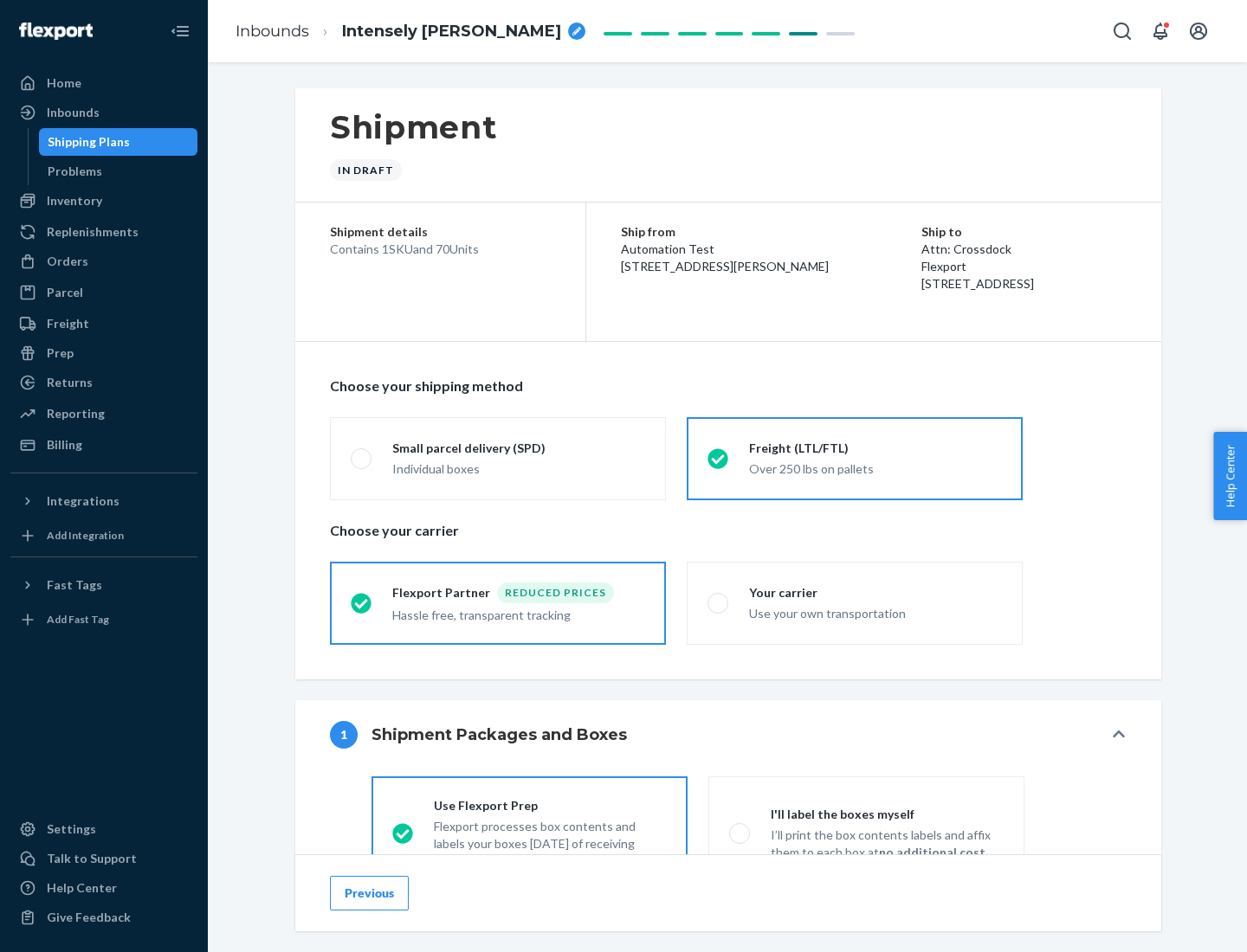
scroll to position [96, 0]
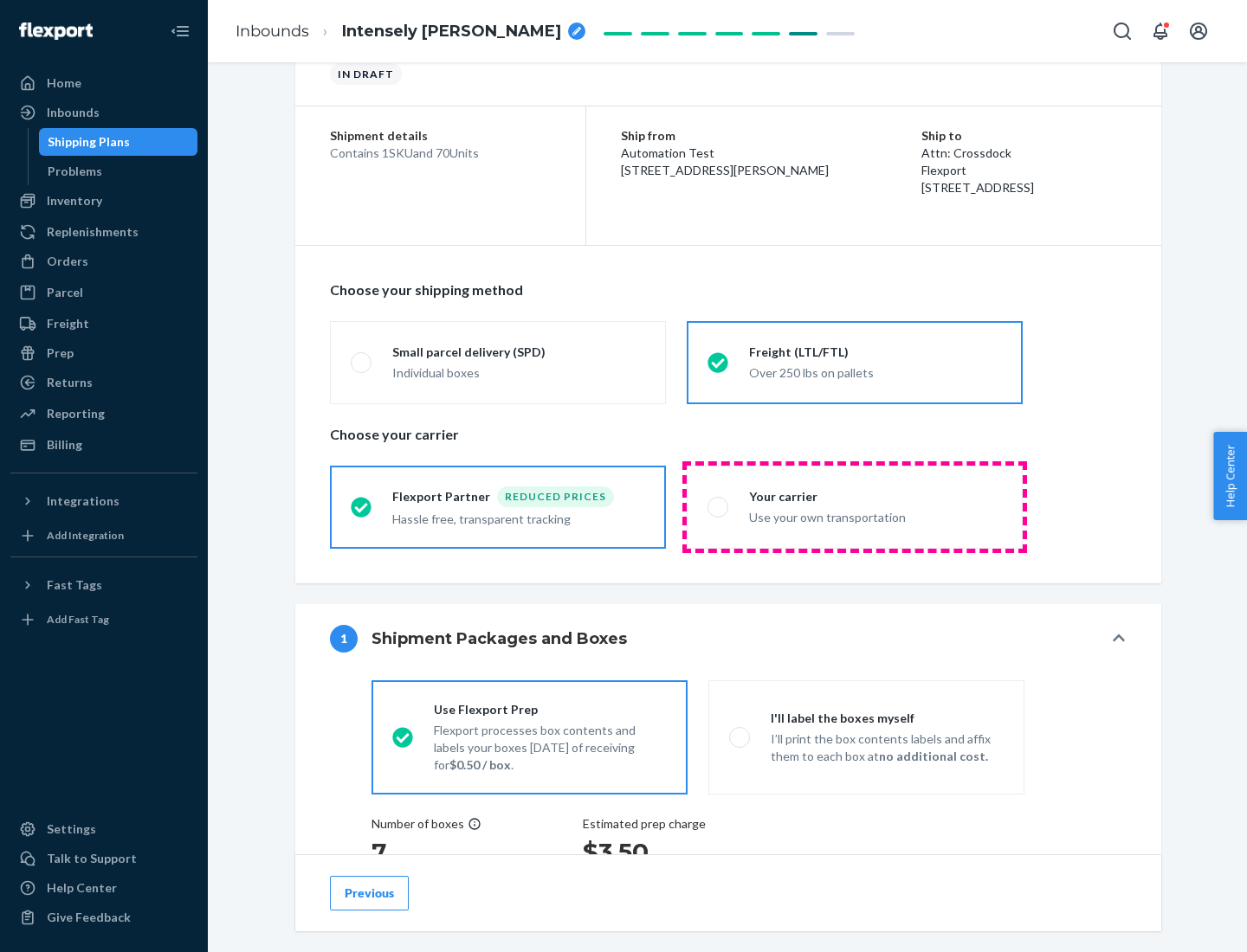
click at [855, 507] on div "Use your own transportation" at bounding box center [876, 516] width 253 height 21
click at [718, 507] on input "Your carrier Use your own transportation" at bounding box center [713, 507] width 11 height 11
radio input "true"
radio input "false"
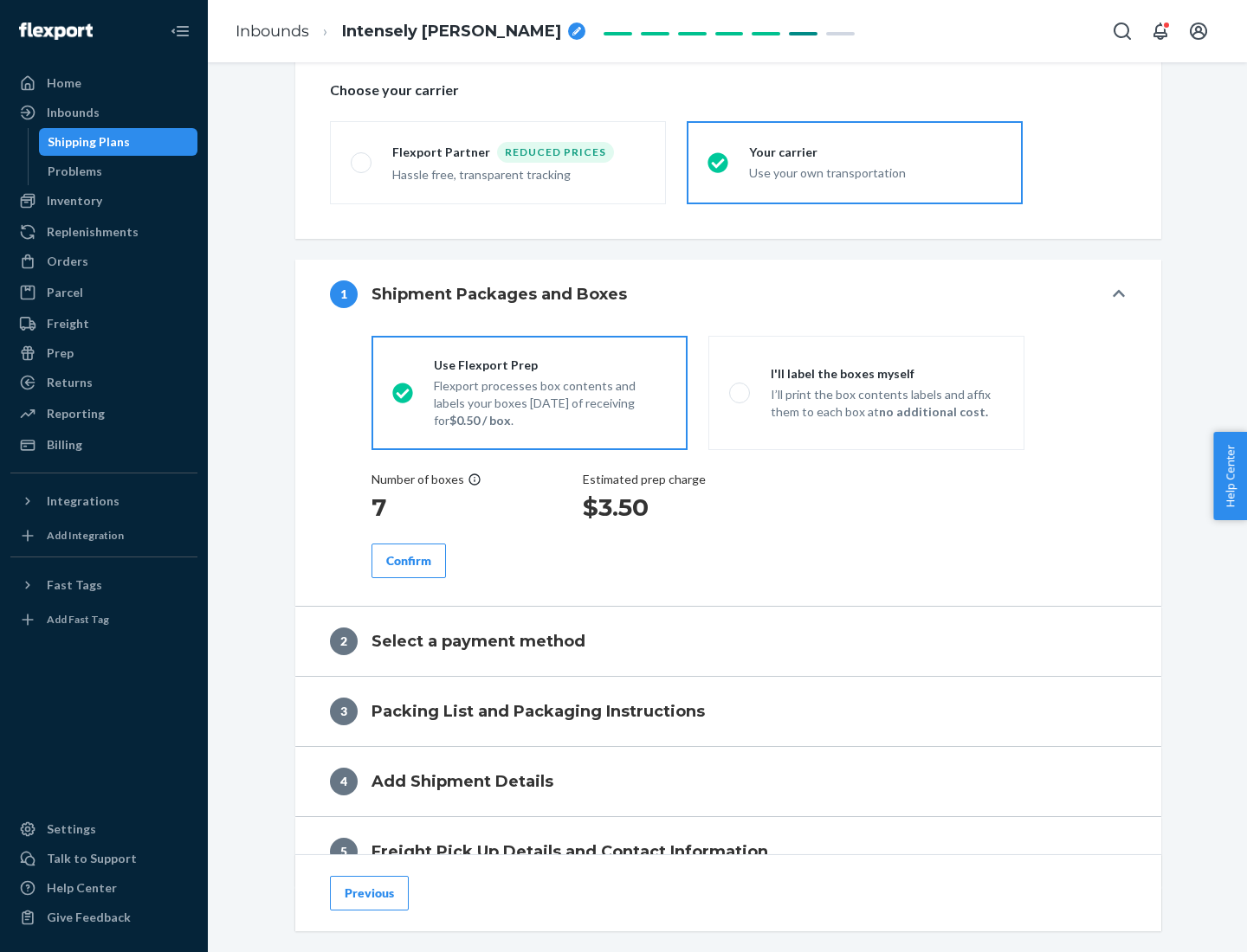
scroll to position [326, 0]
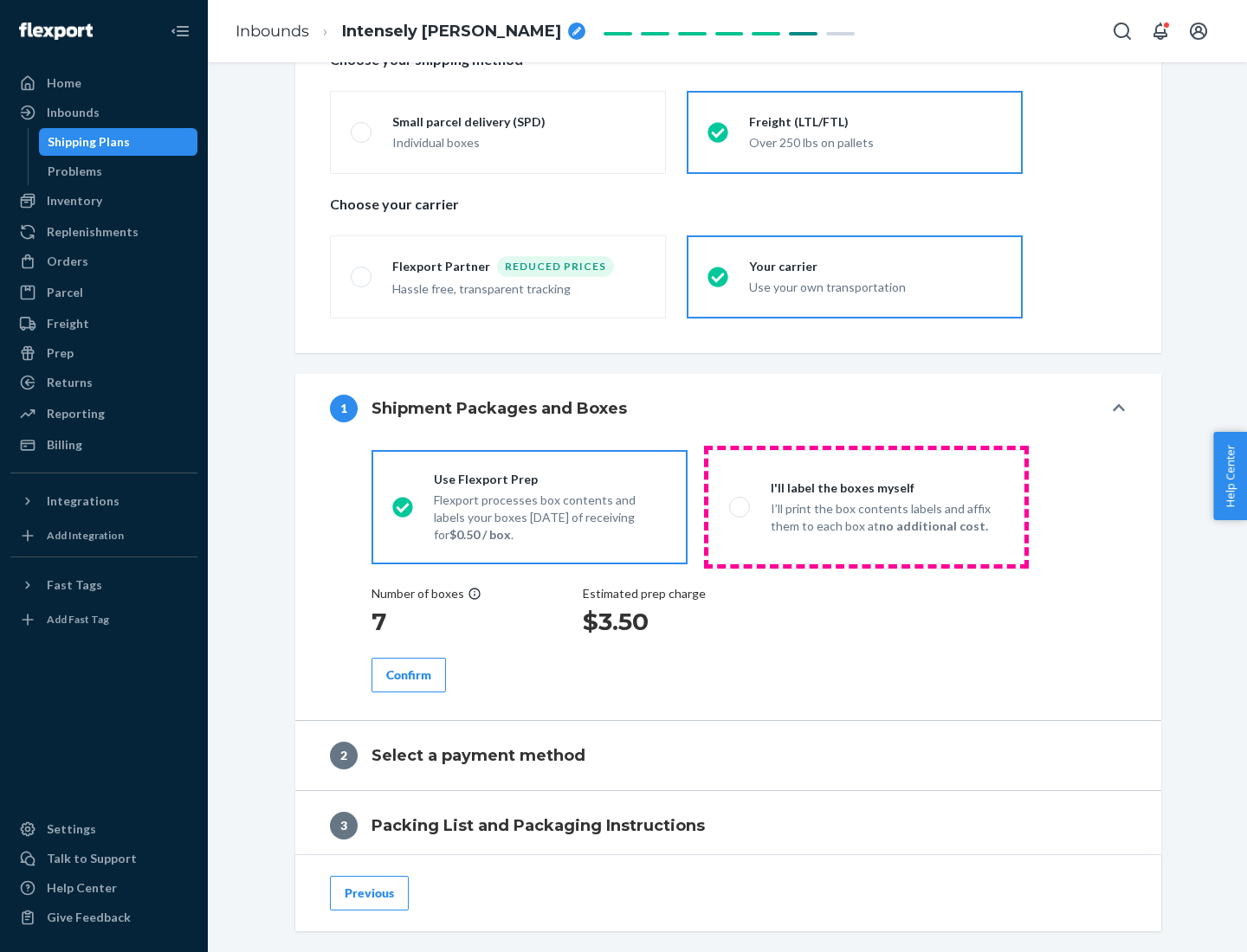
click at [866, 507] on p "I’ll print the box contents labels and affix them to each box at no additional …" at bounding box center [887, 518] width 233 height 34
click at [740, 507] on input "I'll label the boxes myself I’ll print the box contents labels and affix them t…" at bounding box center [735, 507] width 11 height 11
radio input "true"
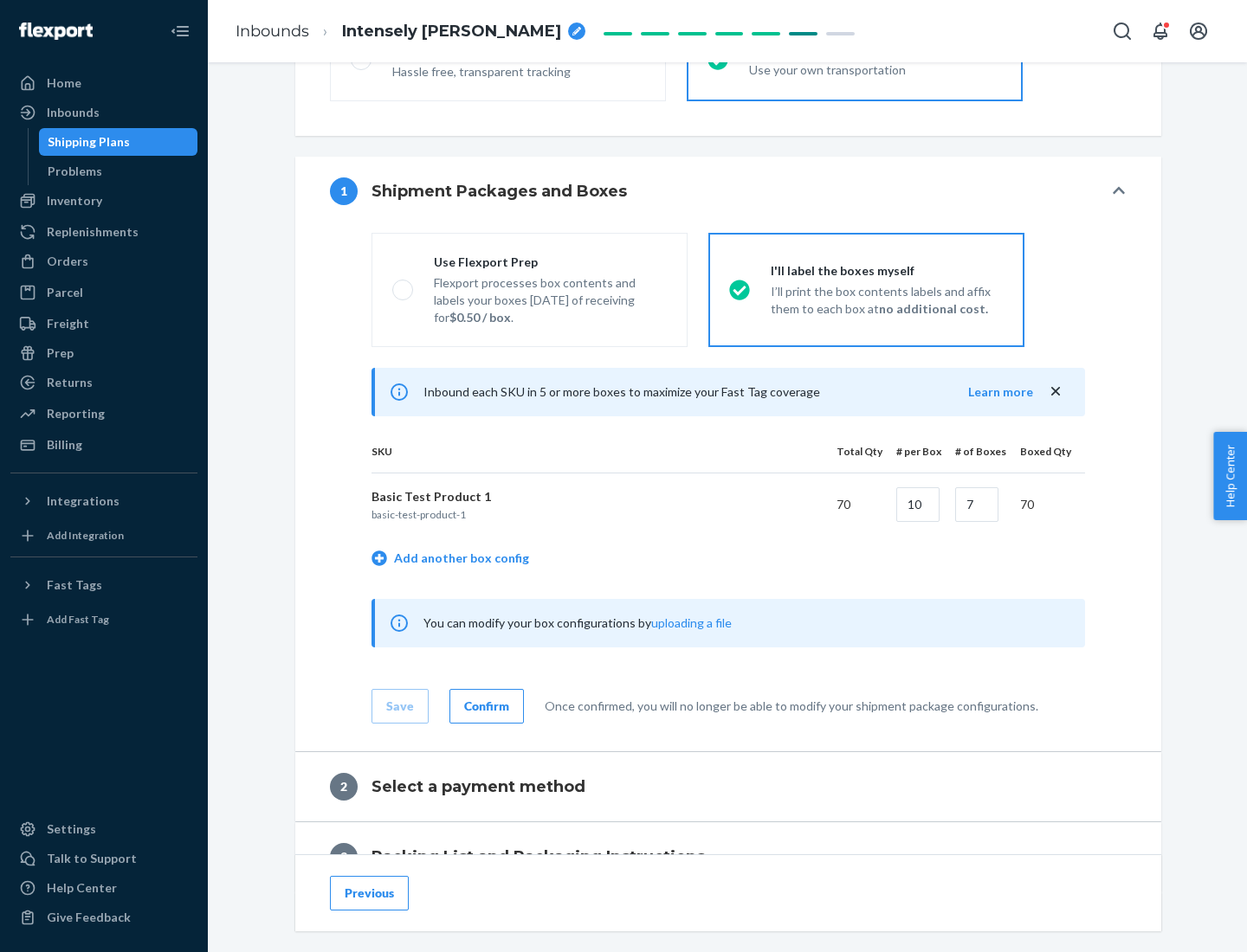
scroll to position [299, 0]
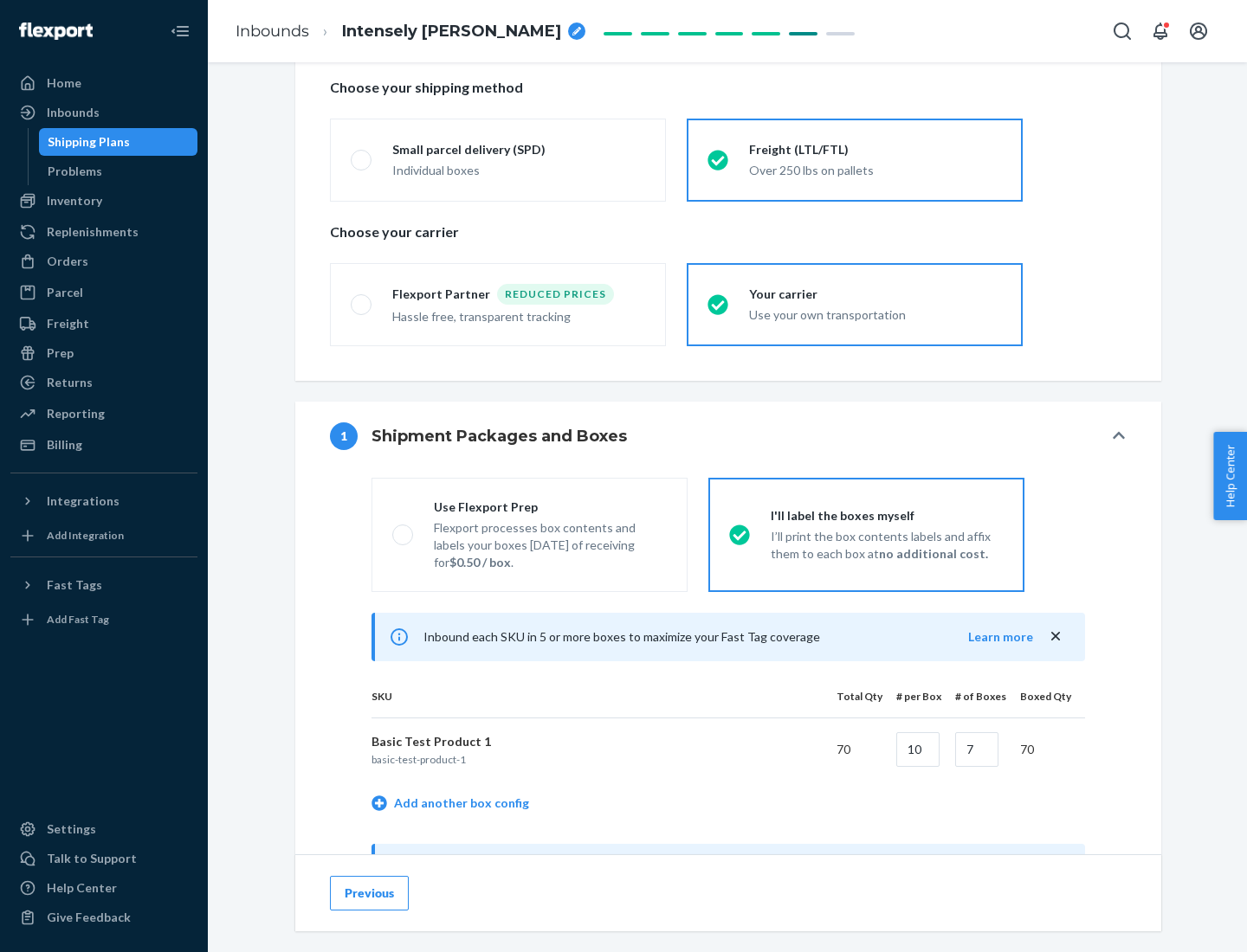
click at [549, 507] on div "Use Flexport Prep" at bounding box center [550, 507] width 233 height 17
click at [403, 528] on input "Use Flexport Prep Flexport processes box contents and labels your boxes [DATE] …" at bounding box center [398, 534] width 11 height 11
radio input "true"
radio input "false"
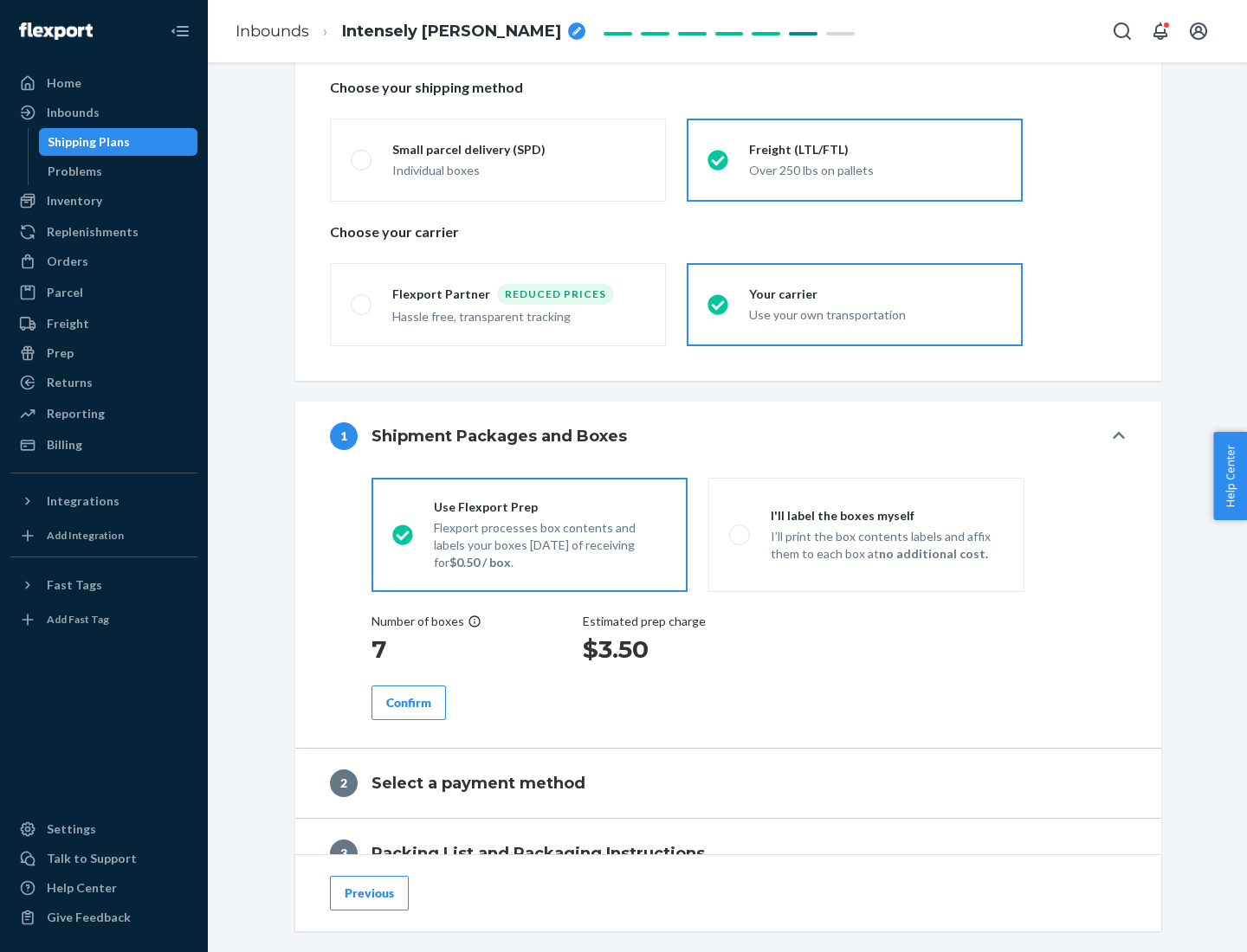
scroll to position [494, 0]
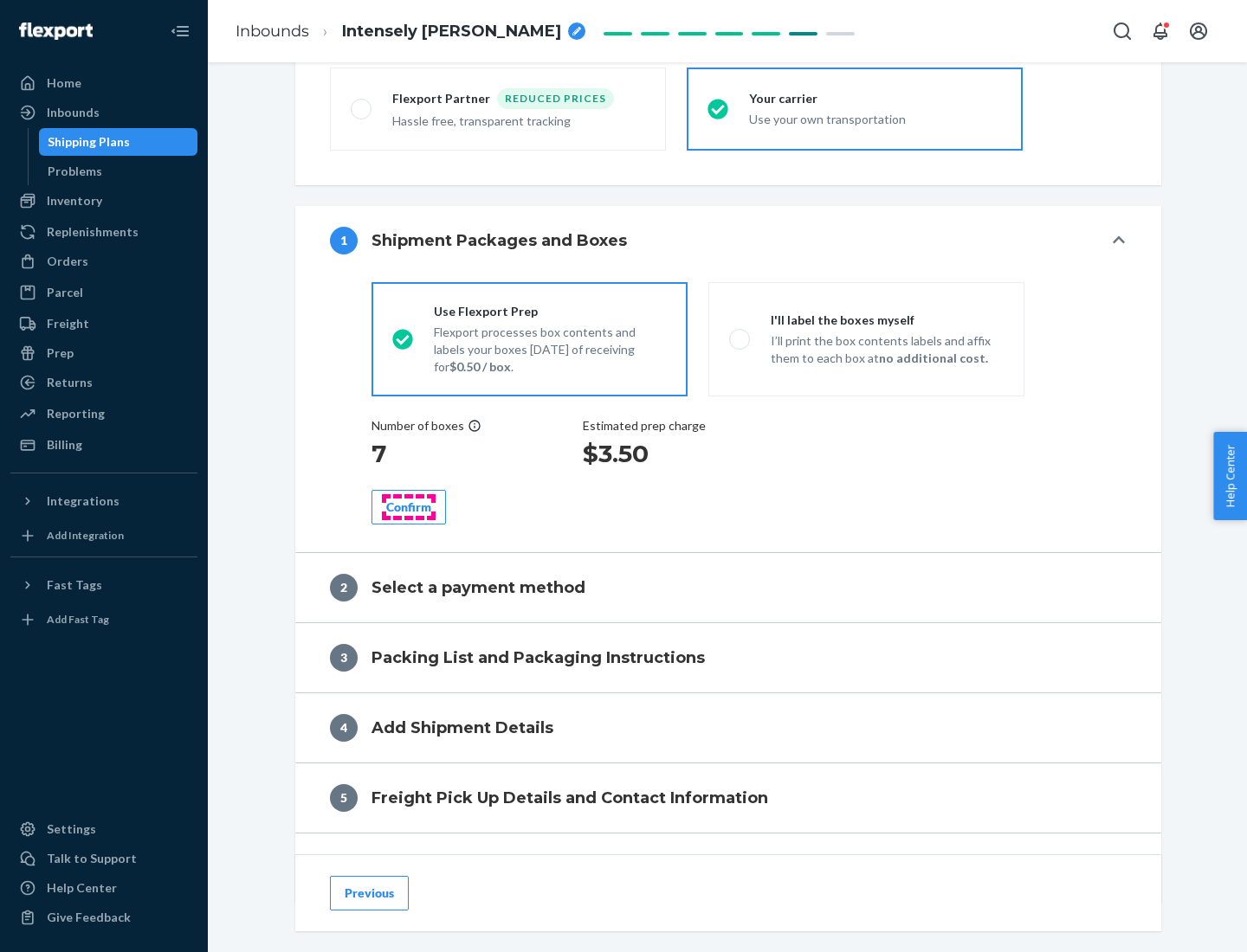
click at [408, 507] on div "Confirm" at bounding box center [408, 507] width 45 height 17
radio input "false"
